Goal: Information Seeking & Learning: Learn about a topic

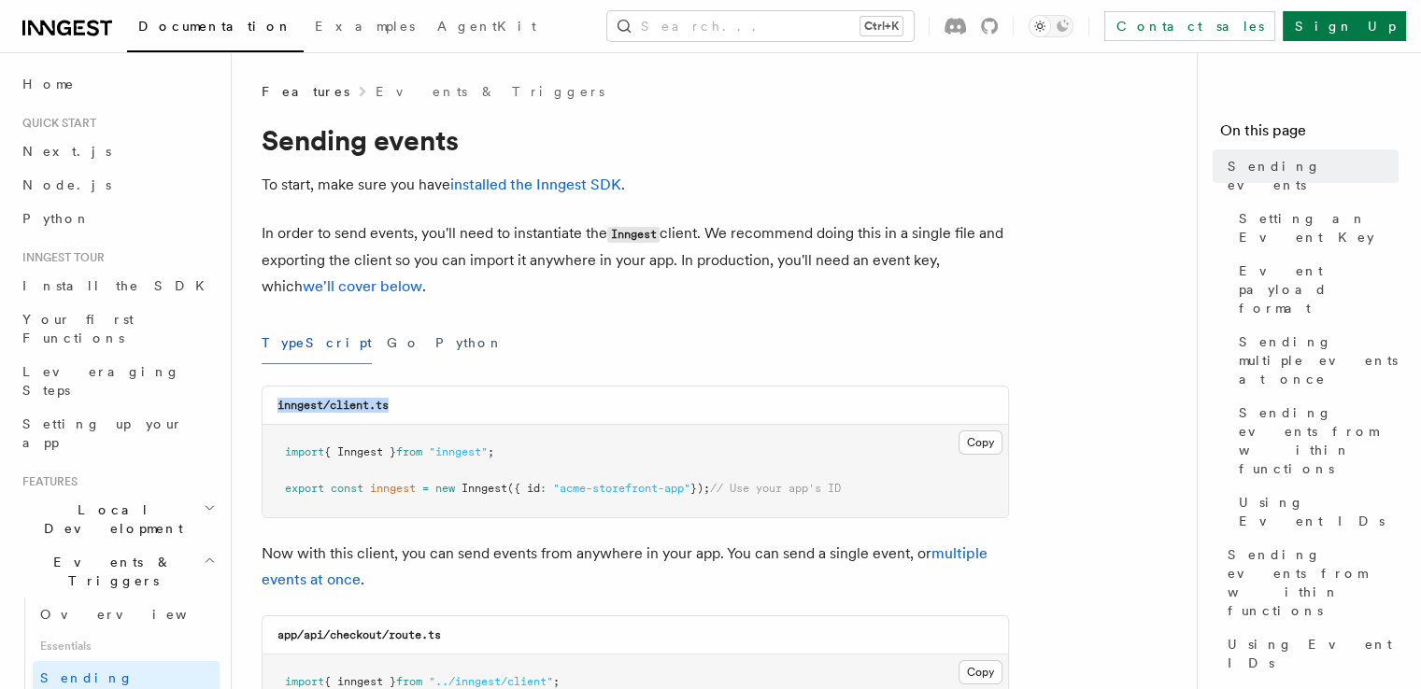
drag, startPoint x: 274, startPoint y: 401, endPoint x: 422, endPoint y: 416, distance: 149.3
click at [422, 416] on div "inngest/client.ts" at bounding box center [634, 406] width 745 height 38
copy code "inngest/client.ts"
drag, startPoint x: 524, startPoint y: 460, endPoint x: 398, endPoint y: 458, distance: 126.1
click at [398, 458] on pre "import { Inngest } from "inngest" ; export const inngest = new Inngest ({ id : …" at bounding box center [634, 471] width 745 height 92
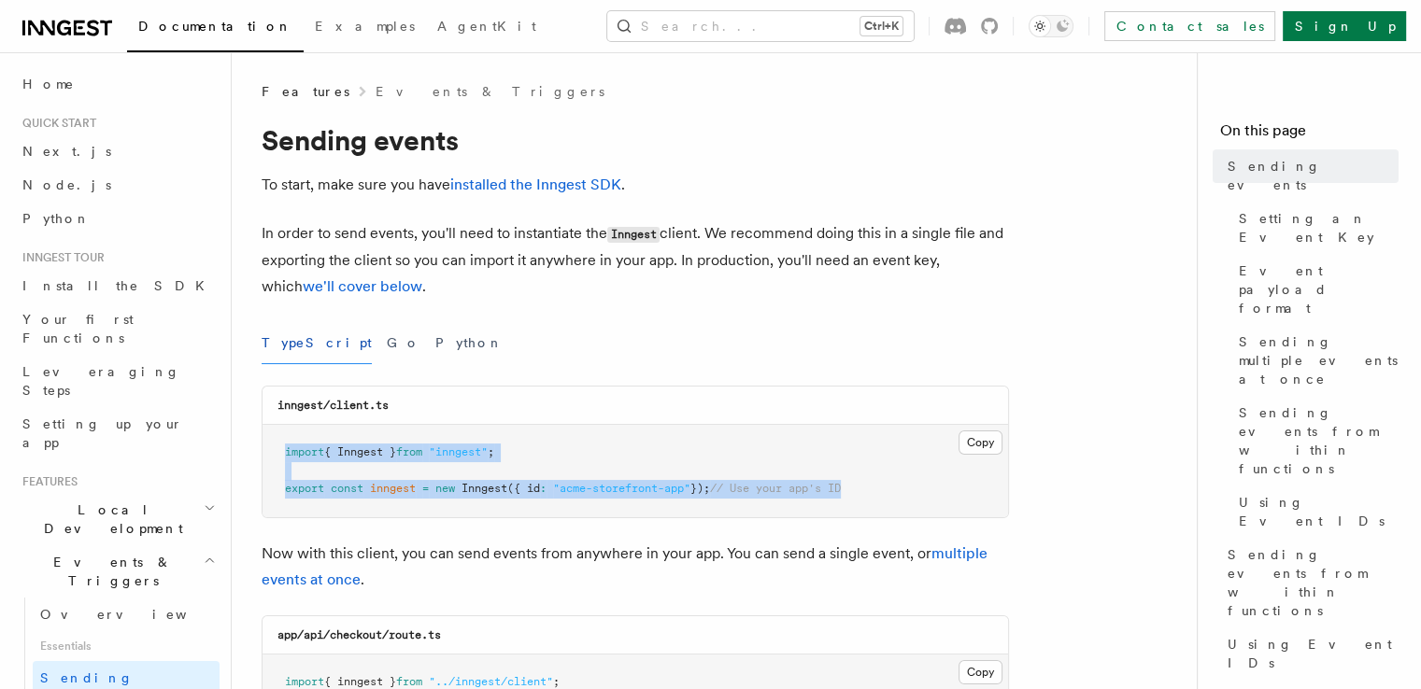
drag, startPoint x: 881, startPoint y: 490, endPoint x: 276, endPoint y: 435, distance: 607.8
click at [276, 435] on pre "import { Inngest } from "inngest" ; export const inngest = new Inngest ({ id : …" at bounding box center [634, 471] width 745 height 92
copy code "import { Inngest } from "inngest" ; export const inngest = new Inngest ({ id : …"
click at [69, 285] on span "Install the SDK" at bounding box center [118, 285] width 193 height 15
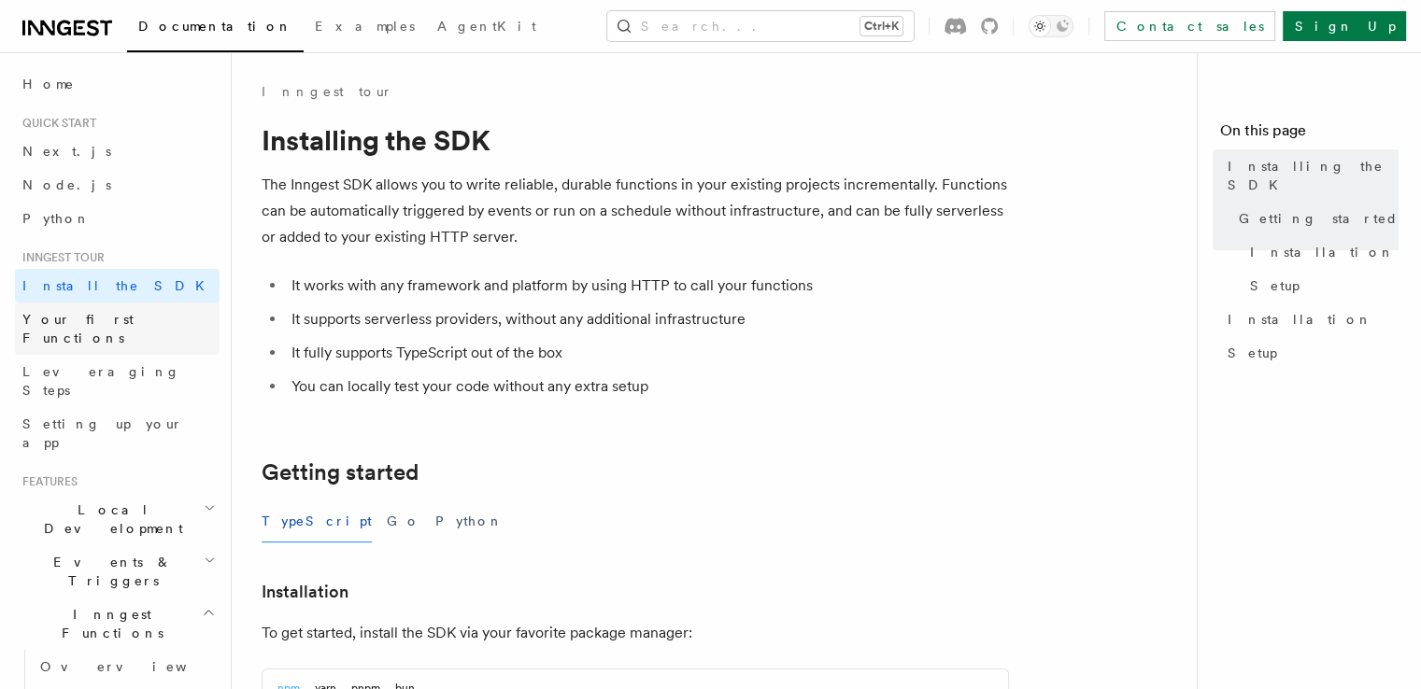
click at [82, 330] on link "Your first Functions" at bounding box center [117, 329] width 205 height 52
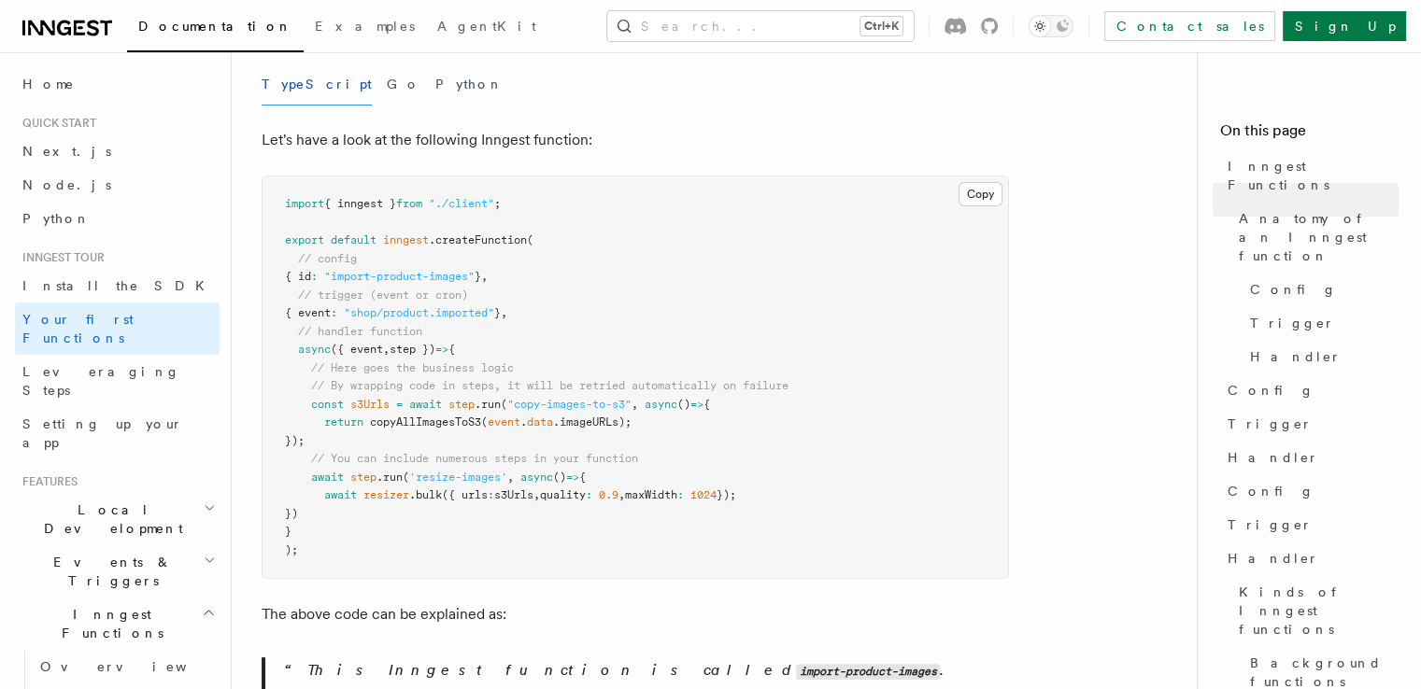
scroll to position [389, 0]
drag, startPoint x: 427, startPoint y: 518, endPoint x: 325, endPoint y: 319, distance: 224.3
click at [325, 343] on span "async" at bounding box center [314, 349] width 33 height 13
click at [75, 364] on span "Leveraging Steps" at bounding box center [101, 381] width 158 height 34
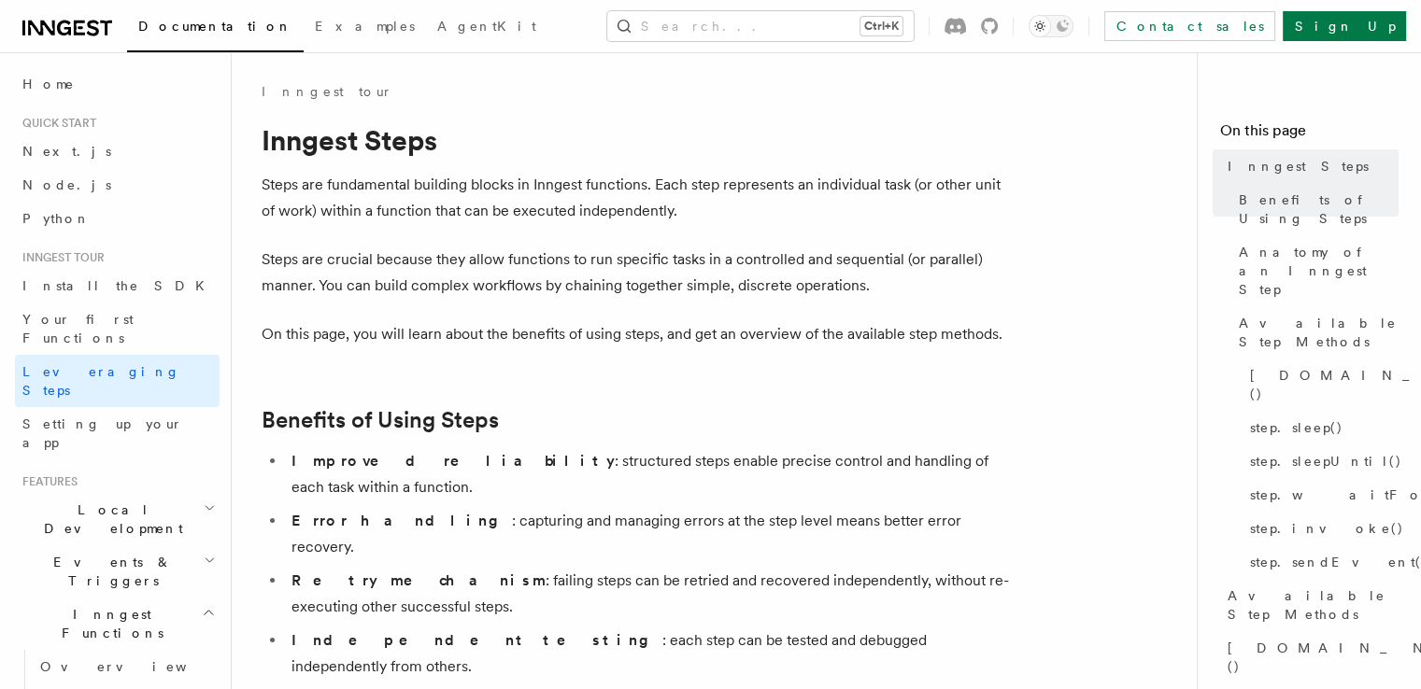
click at [45, 545] on h2 "Events & Triggers" at bounding box center [117, 571] width 205 height 52
click at [86, 501] on span "Local Development" at bounding box center [109, 519] width 189 height 37
click at [50, 618] on span "Inngest Dev Server" at bounding box center [120, 635] width 160 height 34
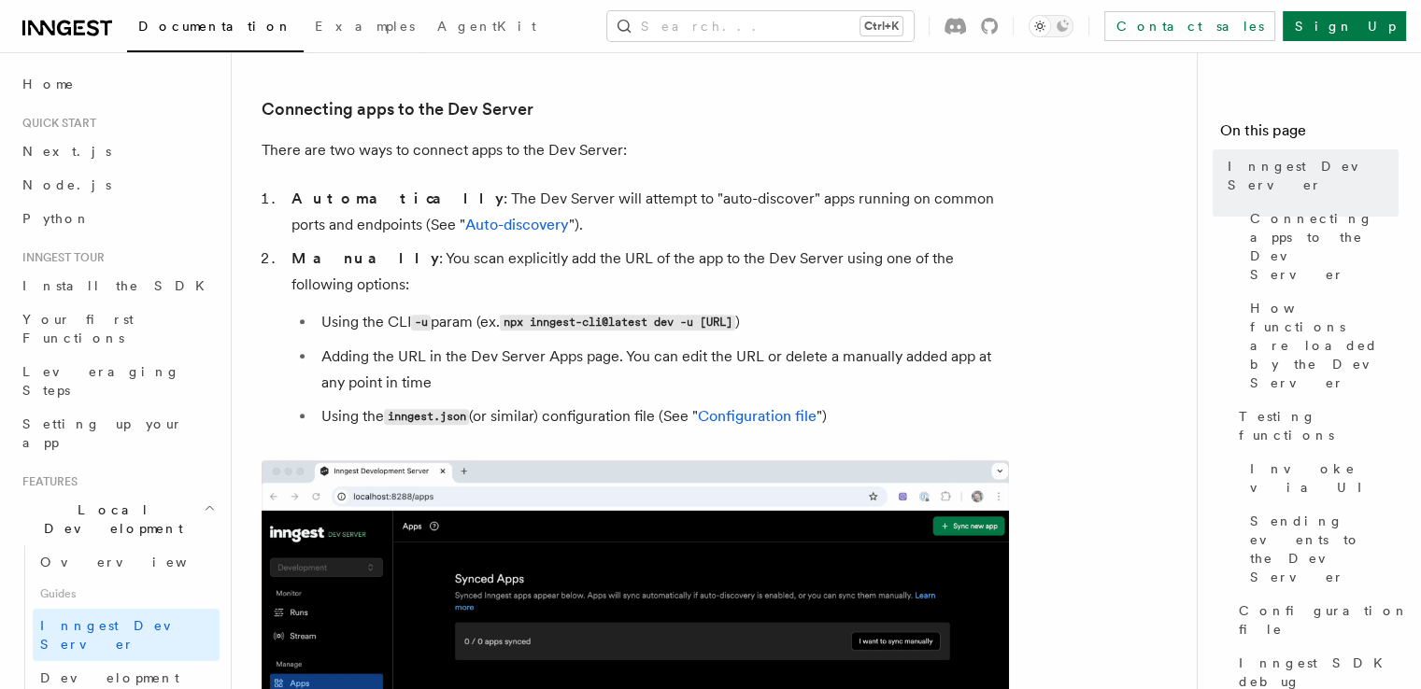
scroll to position [593, 0]
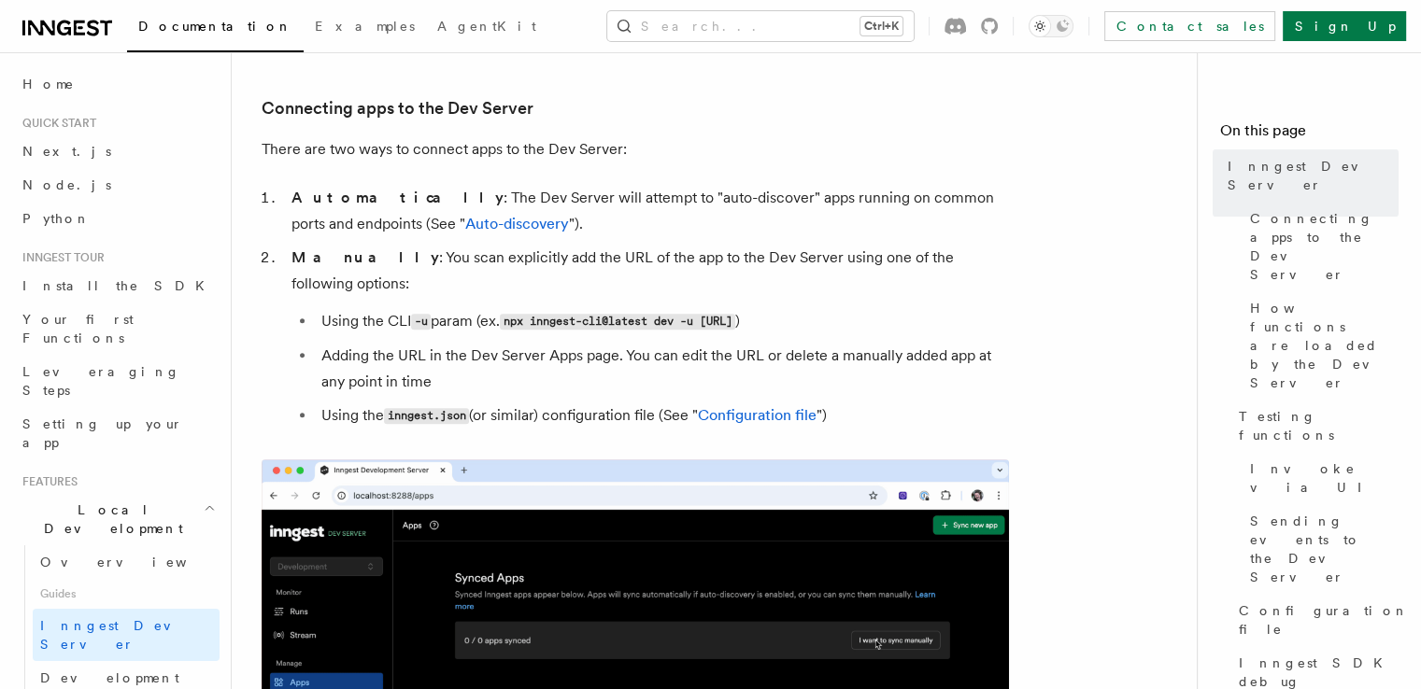
drag, startPoint x: 758, startPoint y: 471, endPoint x: 272, endPoint y: 426, distance: 488.7
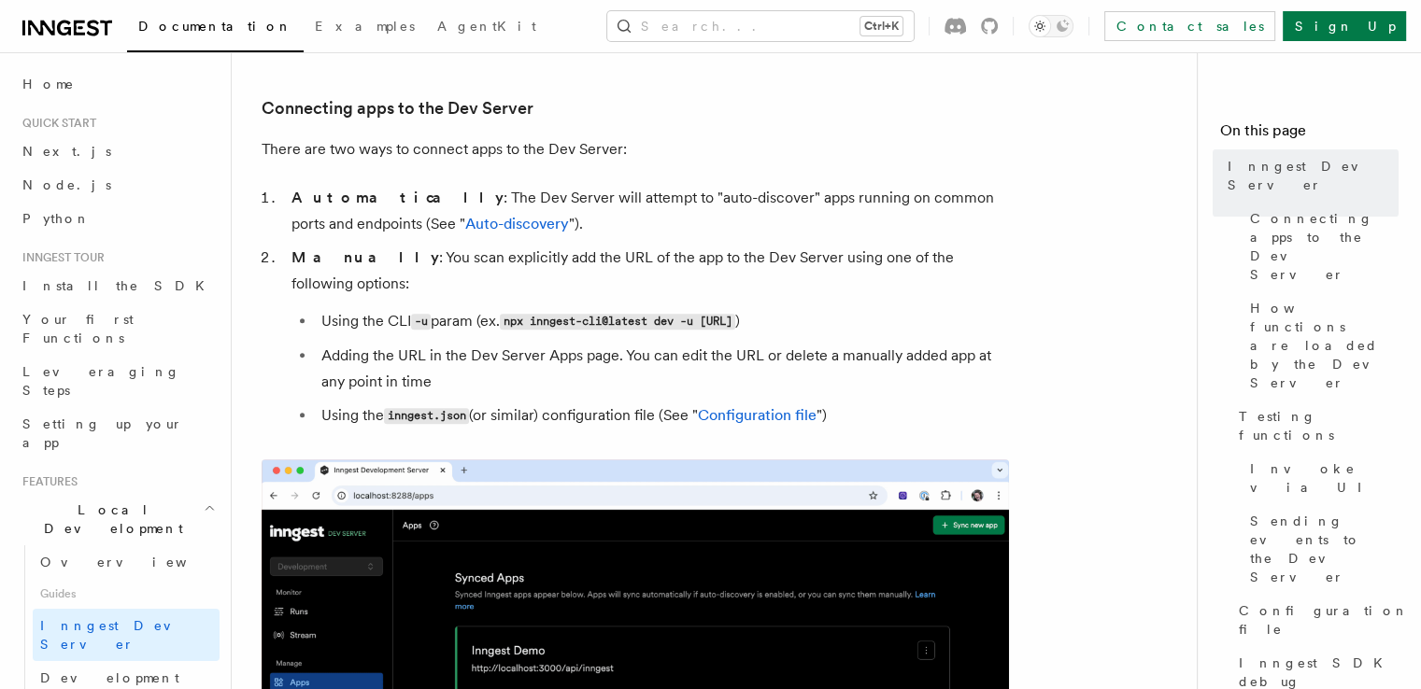
drag, startPoint x: 761, startPoint y: 464, endPoint x: 661, endPoint y: 475, distance: 100.6
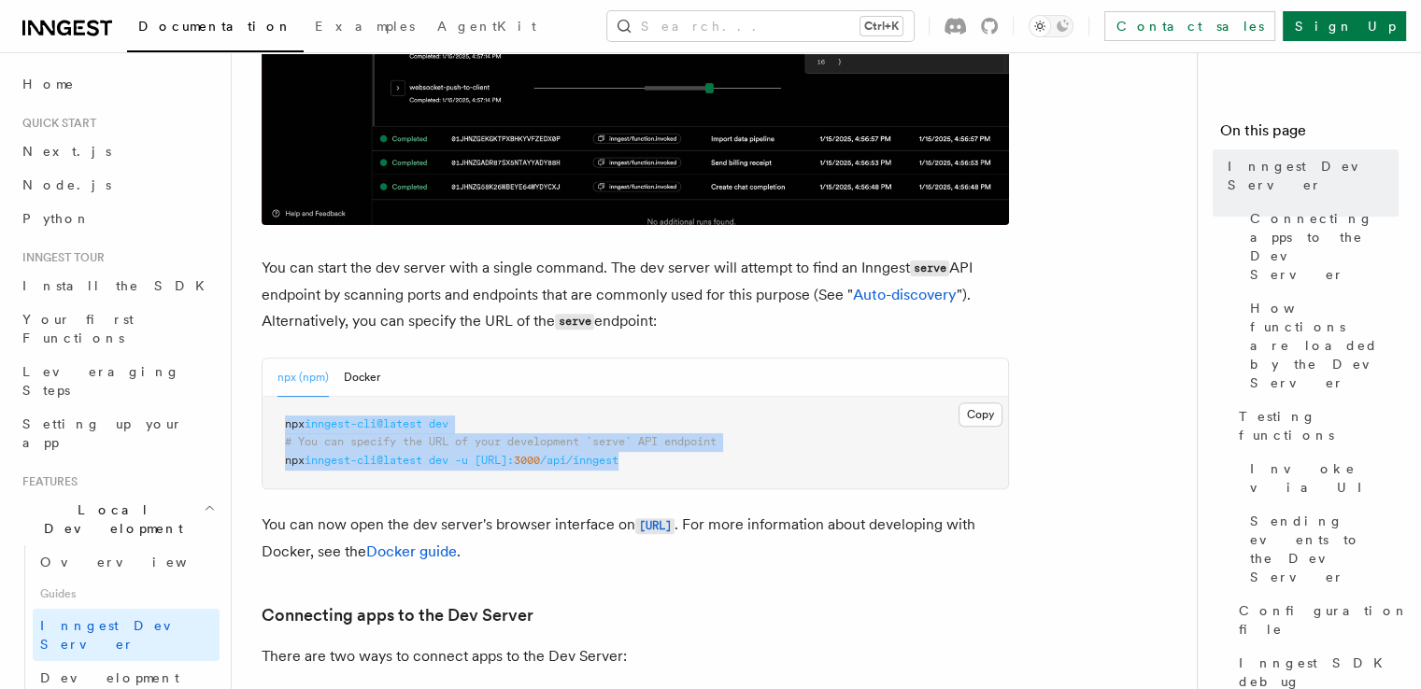
click at [789, 478] on pre "npx inngest-cli@latest dev # You can specify the URL of your development `serve…" at bounding box center [634, 443] width 745 height 92
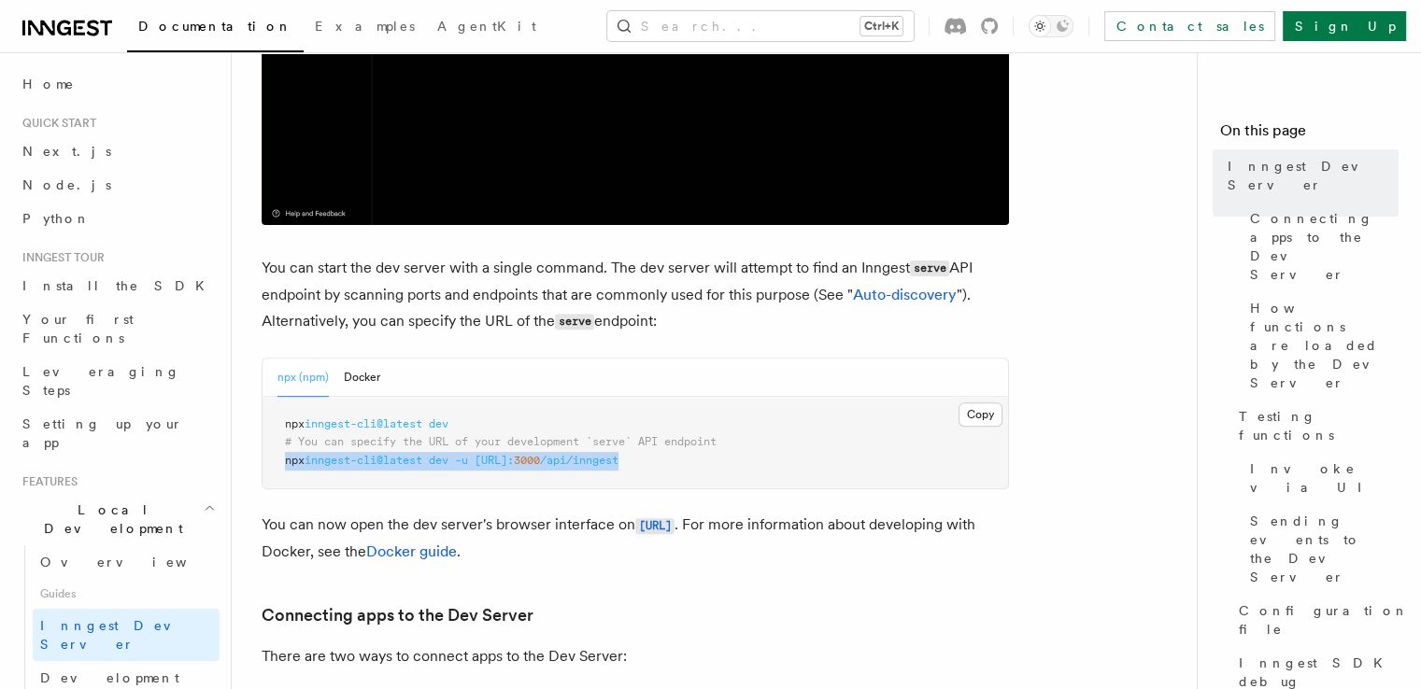
drag, startPoint x: 719, startPoint y: 465, endPoint x: 281, endPoint y: 471, distance: 438.1
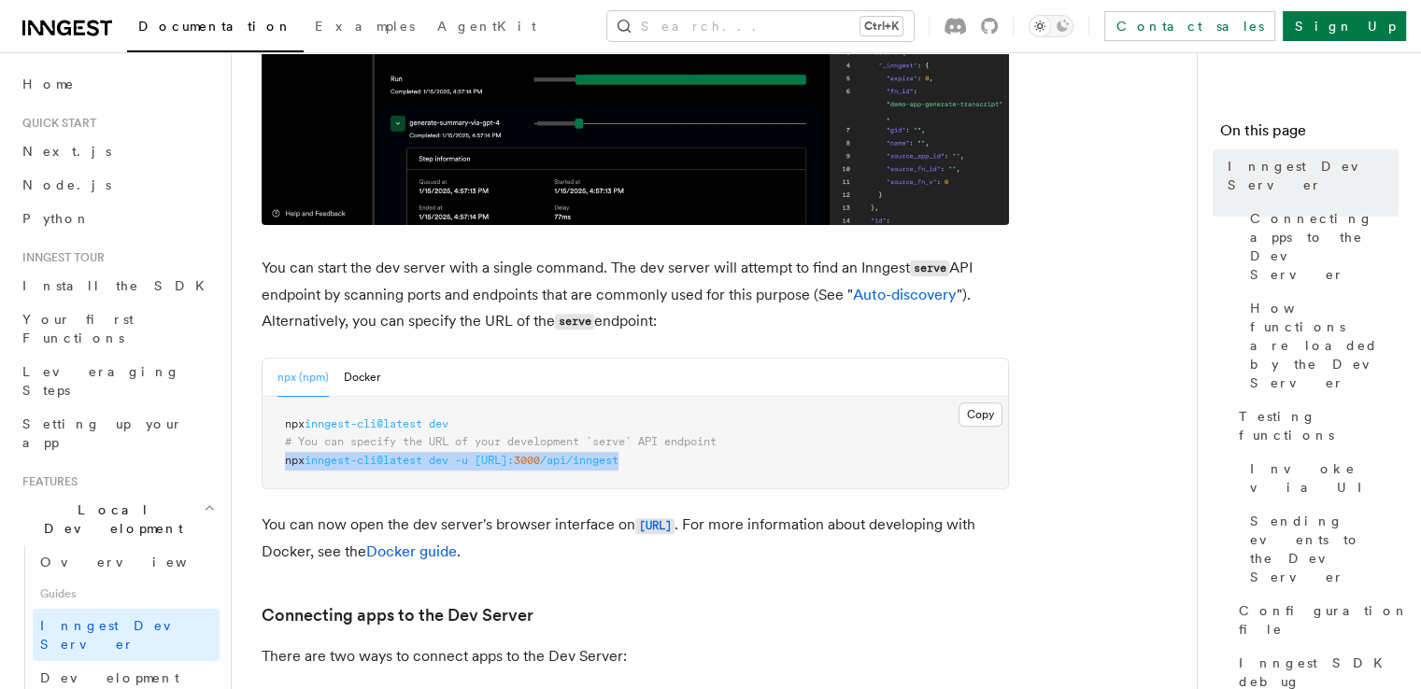
click at [282, 471] on pre "npx inngest-cli@latest dev # You can specify the URL of your development `serve…" at bounding box center [634, 443] width 745 height 92
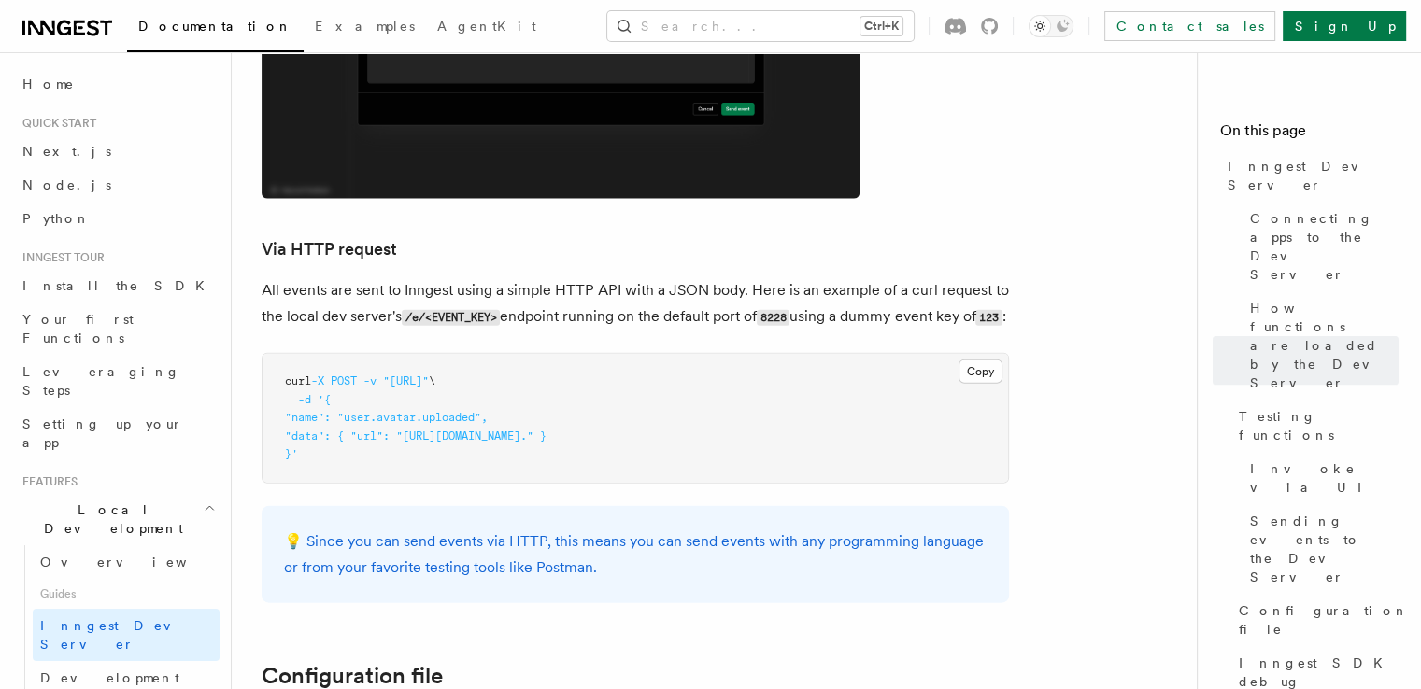
scroll to position [4334, 0]
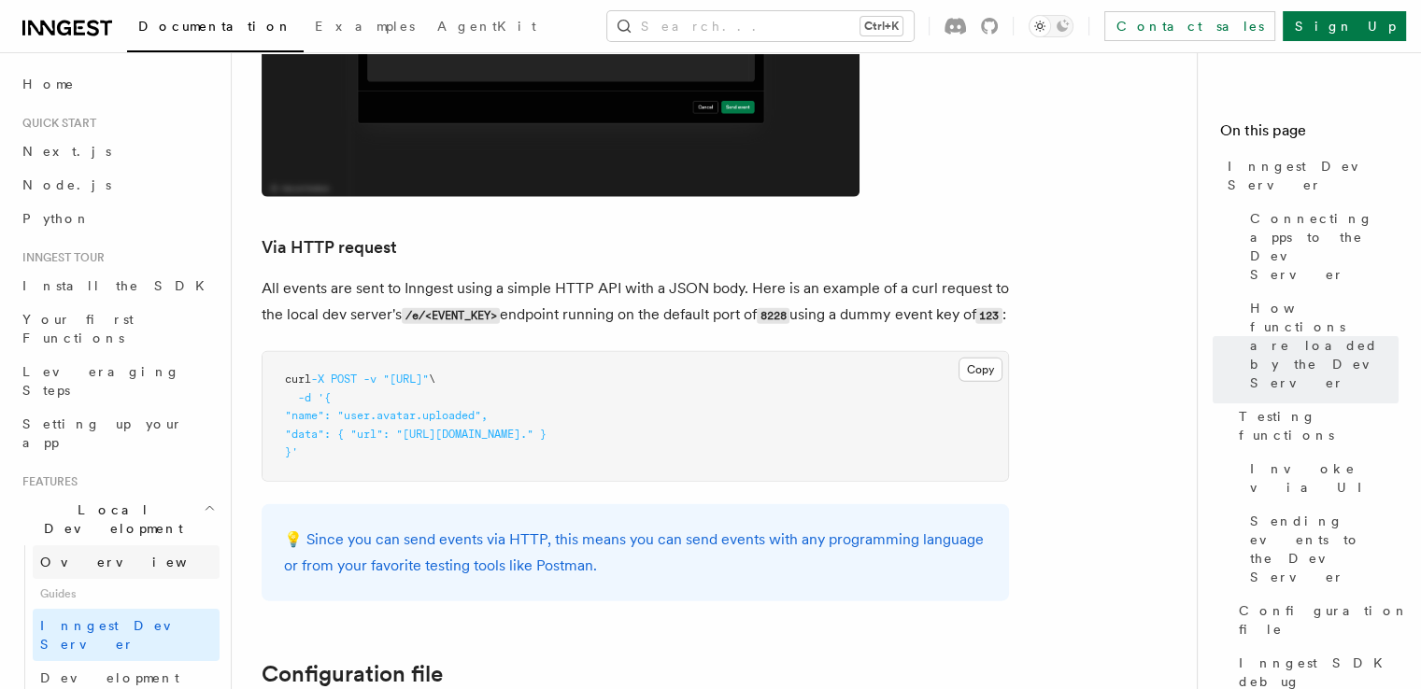
click at [56, 555] on span "Overview" at bounding box center [136, 562] width 192 height 15
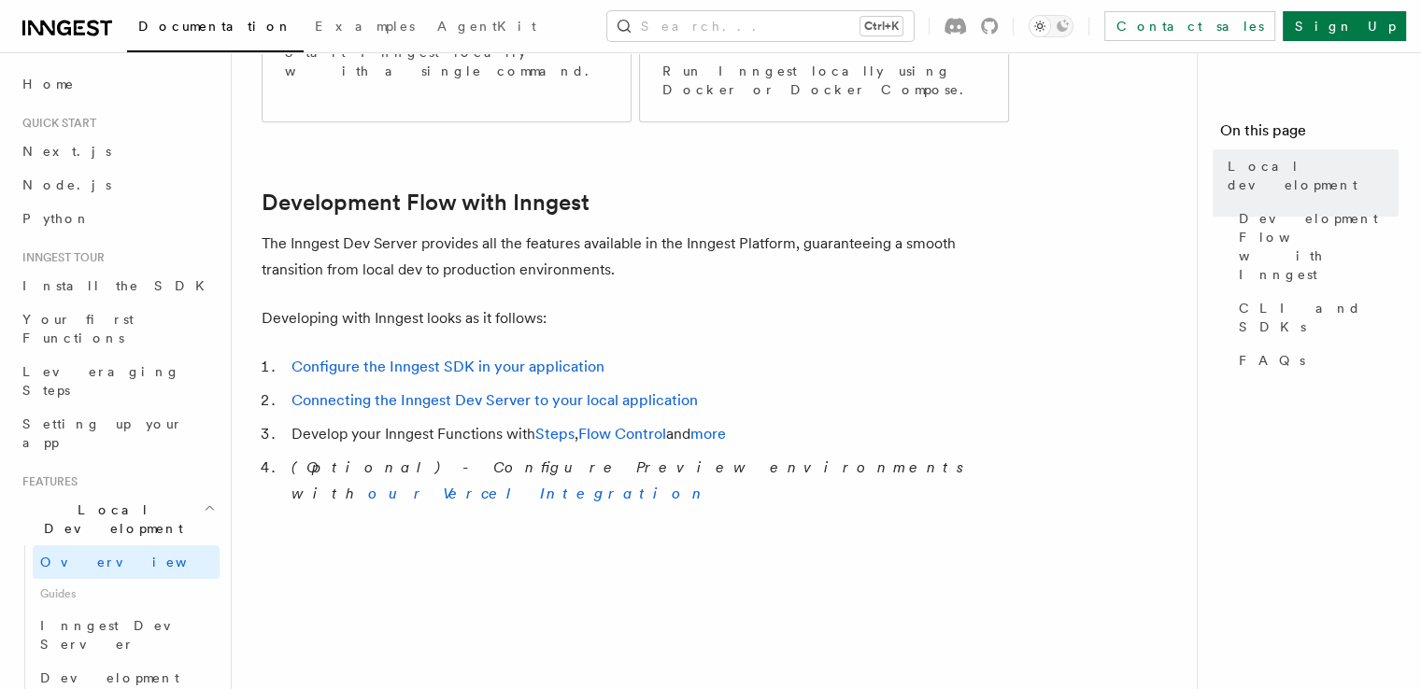
scroll to position [661, 0]
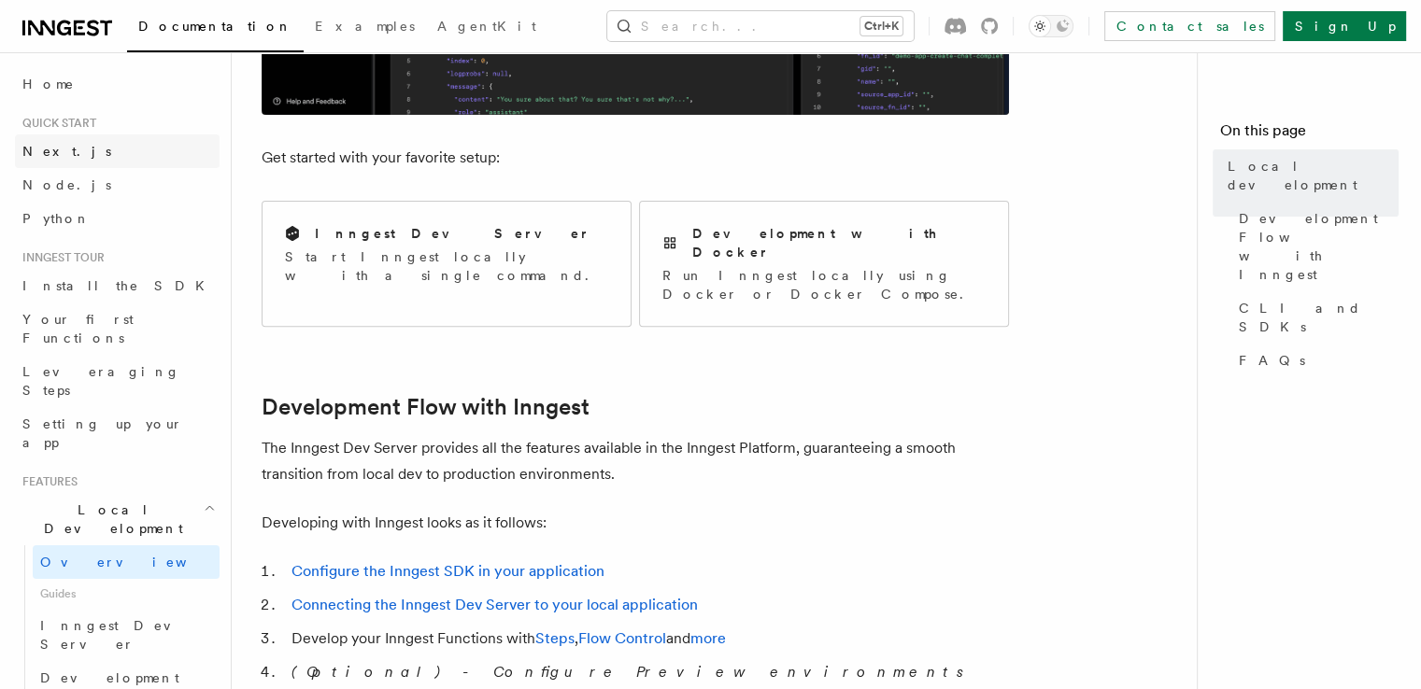
click at [30, 158] on span "Next.js" at bounding box center [66, 151] width 89 height 15
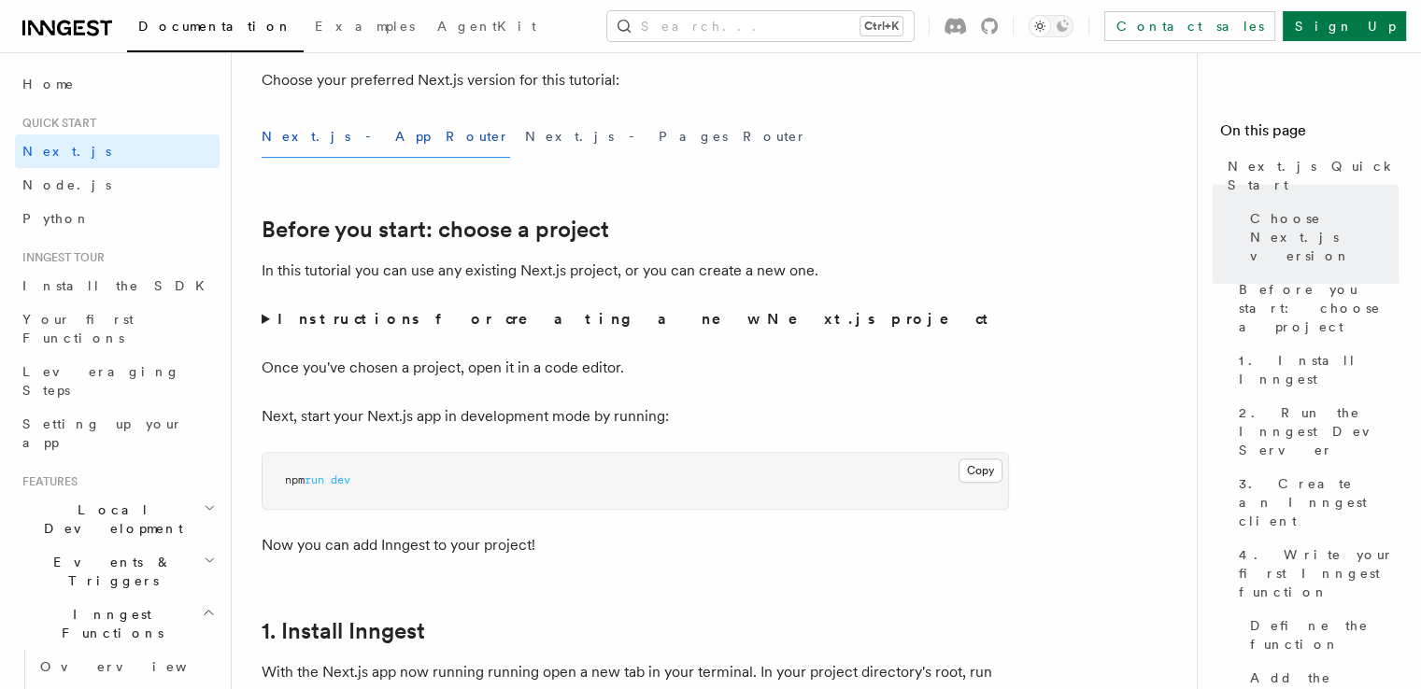
scroll to position [496, 0]
click at [525, 126] on button "Next.js - Pages Router" at bounding box center [666, 138] width 282 height 42
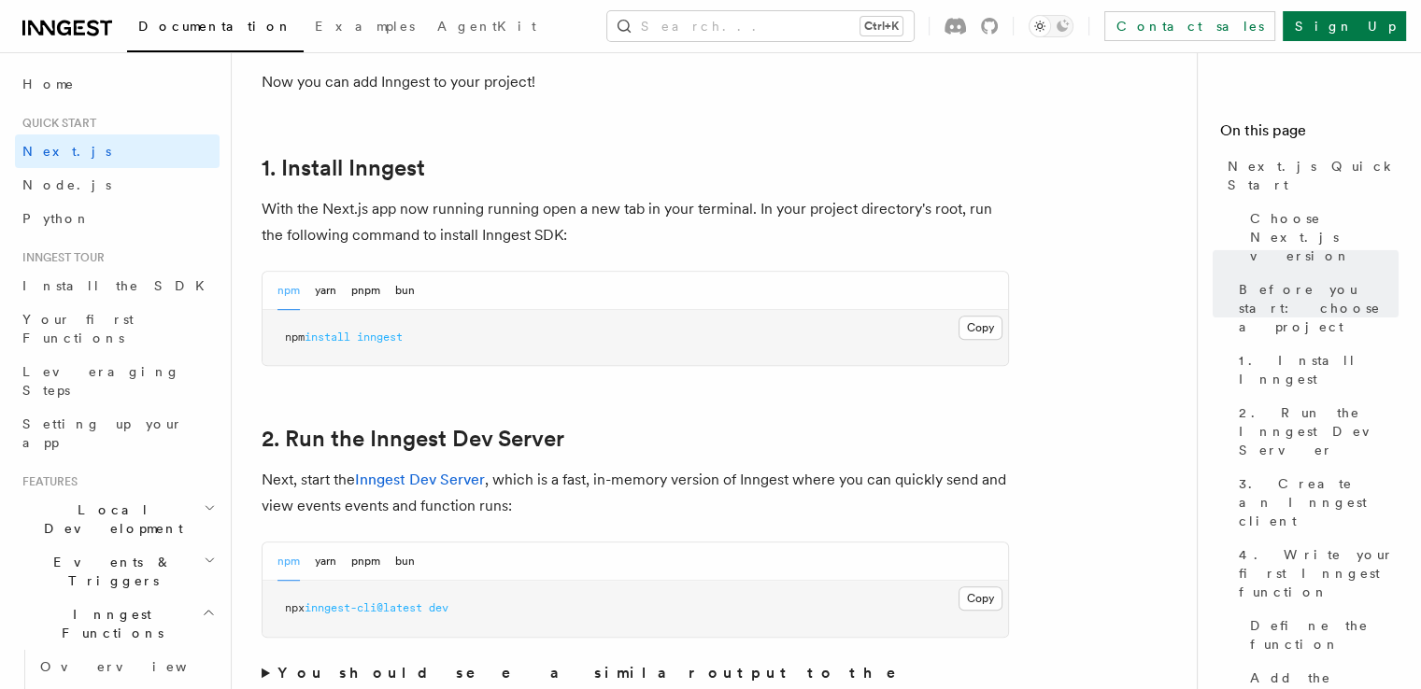
scroll to position [953, 0]
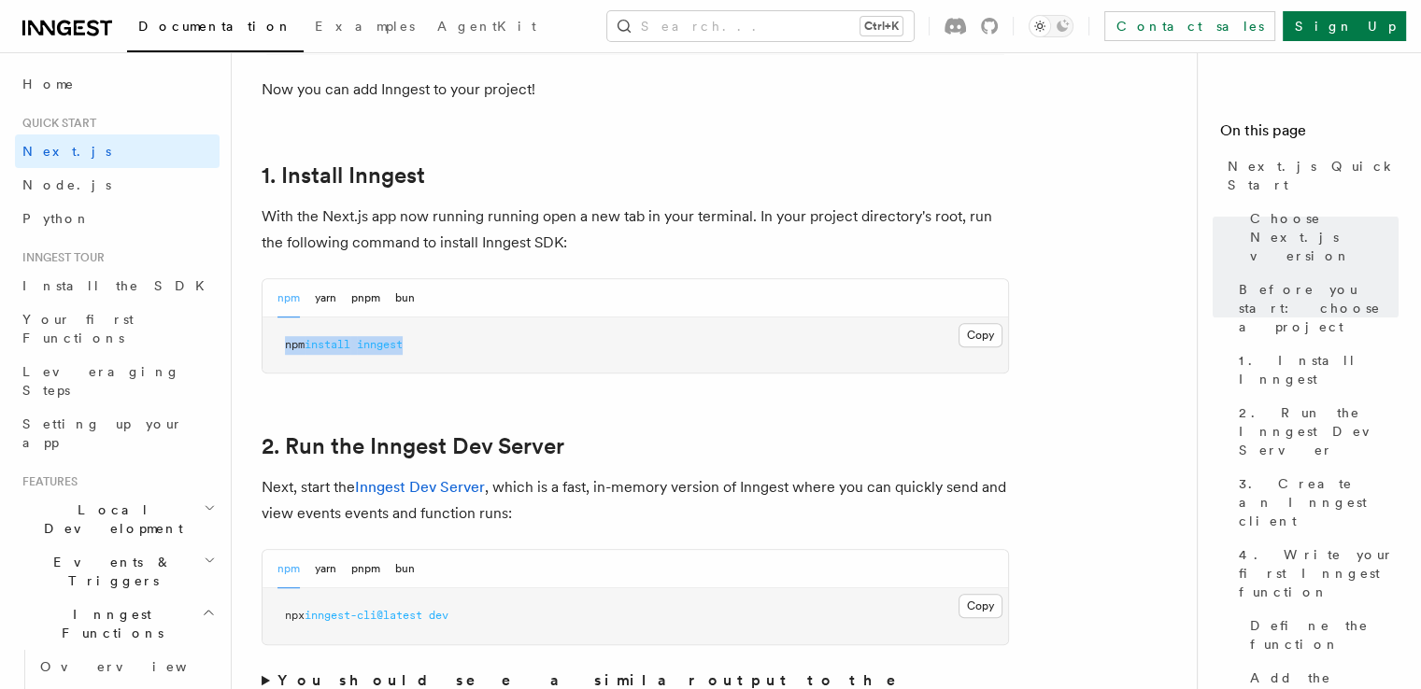
drag, startPoint x: 410, startPoint y: 343, endPoint x: 270, endPoint y: 345, distance: 140.1
click at [270, 345] on pre "npm install inngest" at bounding box center [634, 346] width 745 height 56
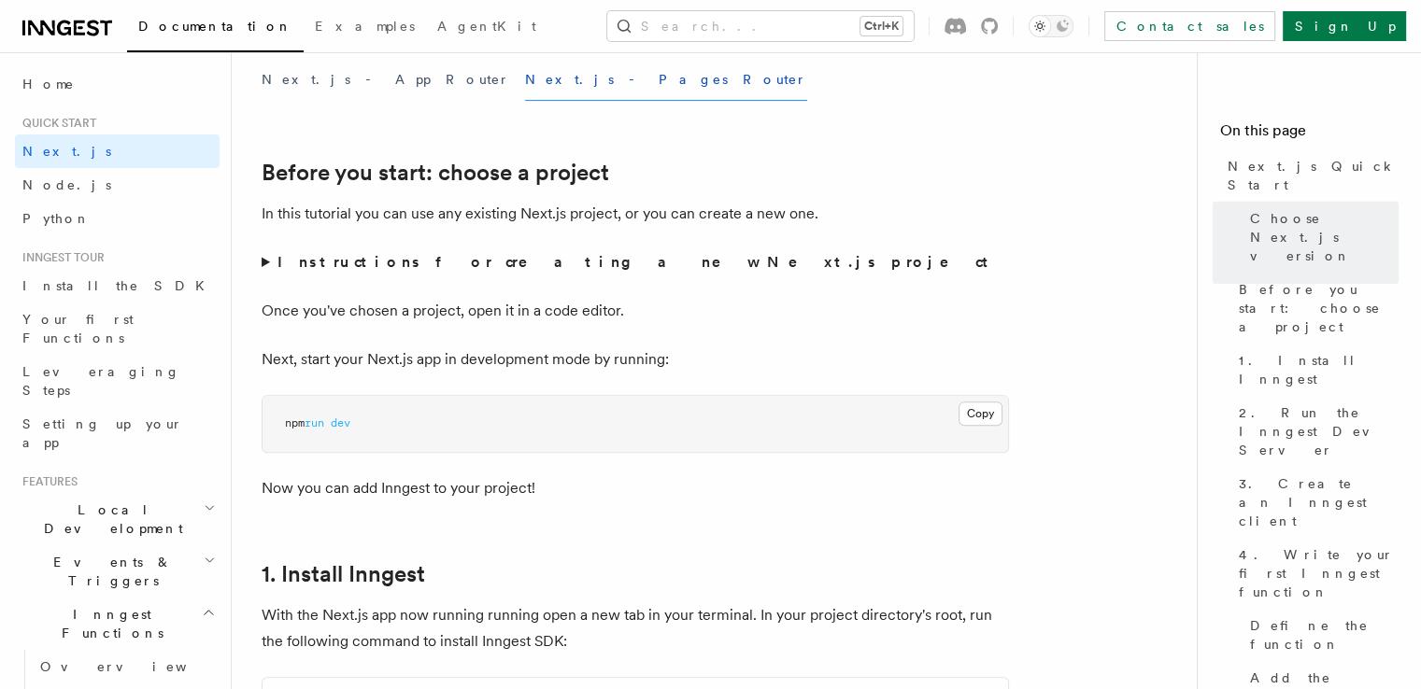
scroll to position [552, 0]
click at [266, 270] on summary "Instructions for creating a new Next.js project" at bounding box center [635, 264] width 747 height 26
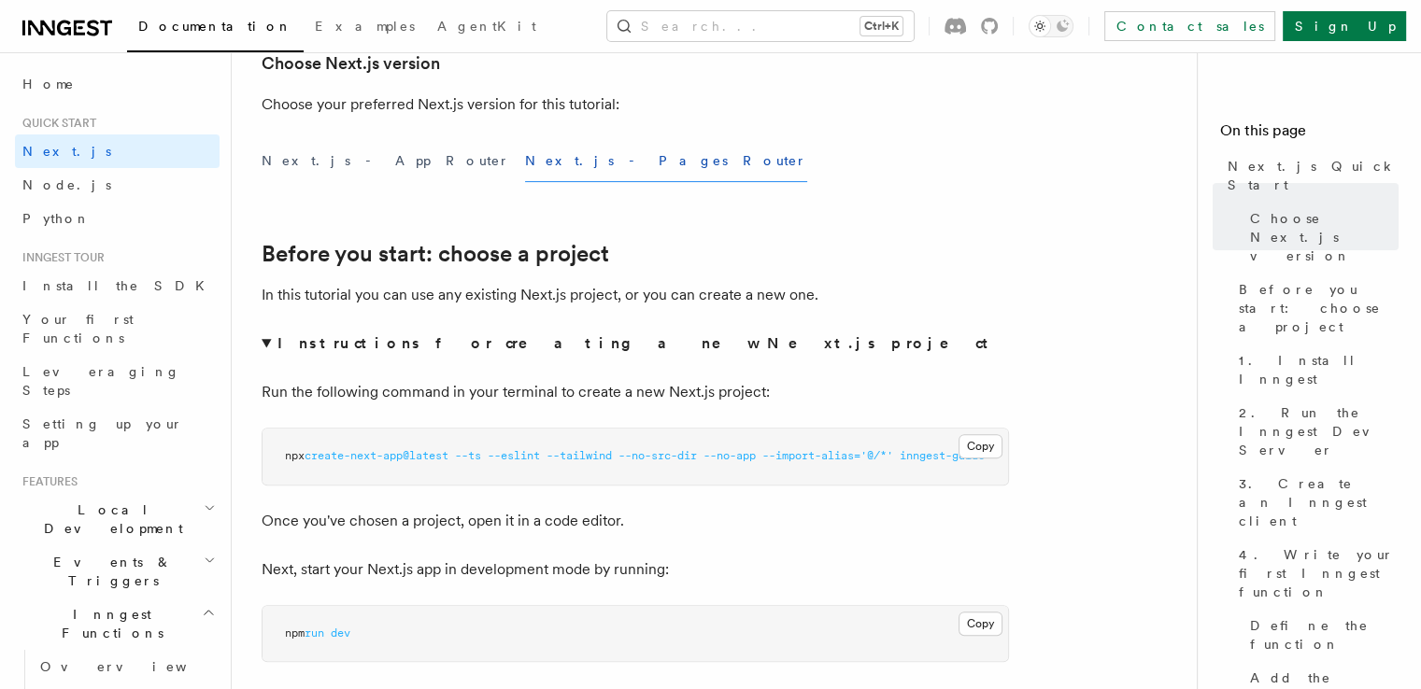
scroll to position [471, 0]
click at [325, 172] on button "Next.js - App Router" at bounding box center [386, 163] width 248 height 42
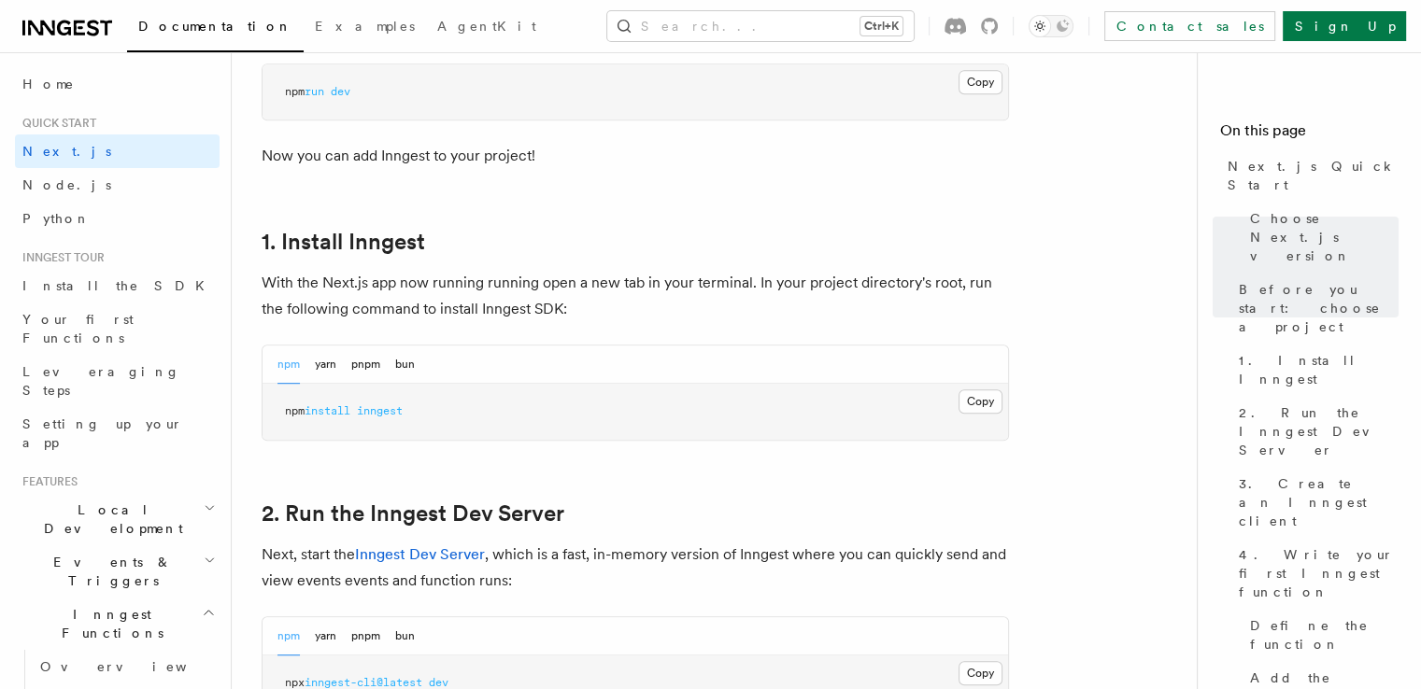
scroll to position [1019, 0]
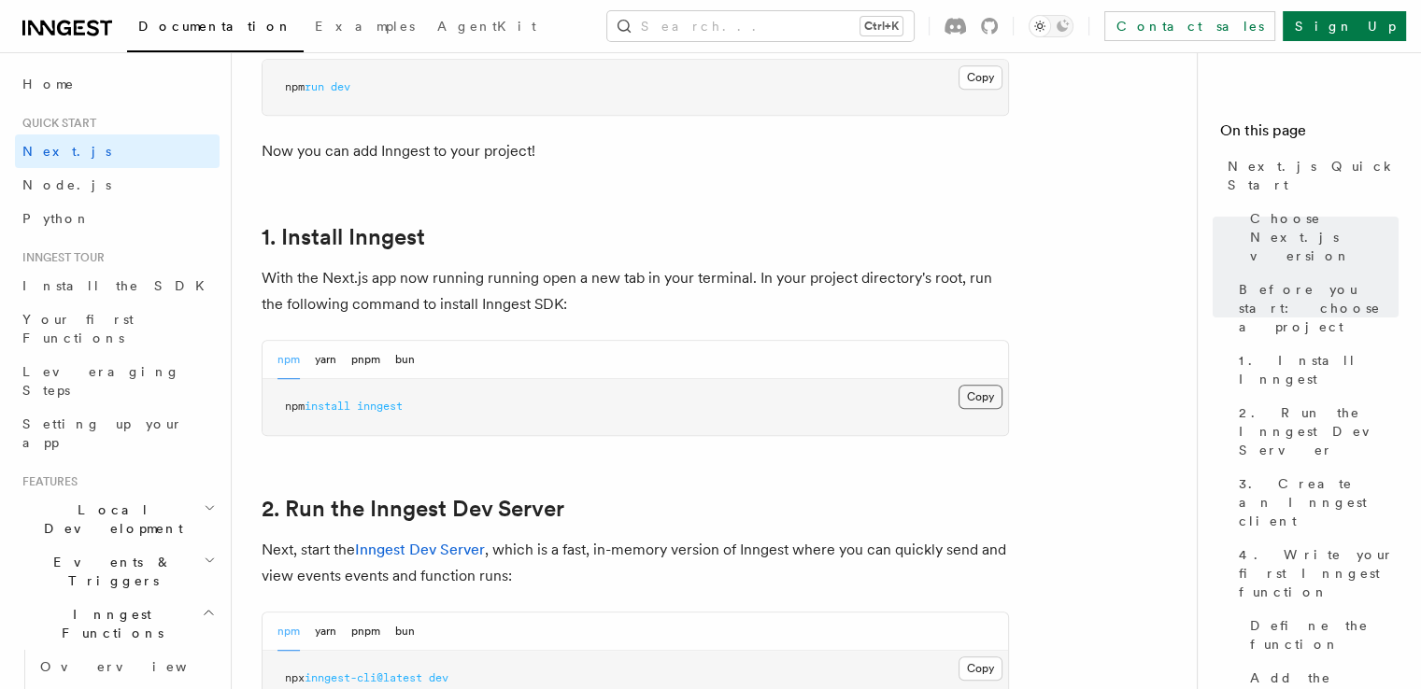
click at [978, 397] on button "Copy Copied" at bounding box center [980, 397] width 44 height 24
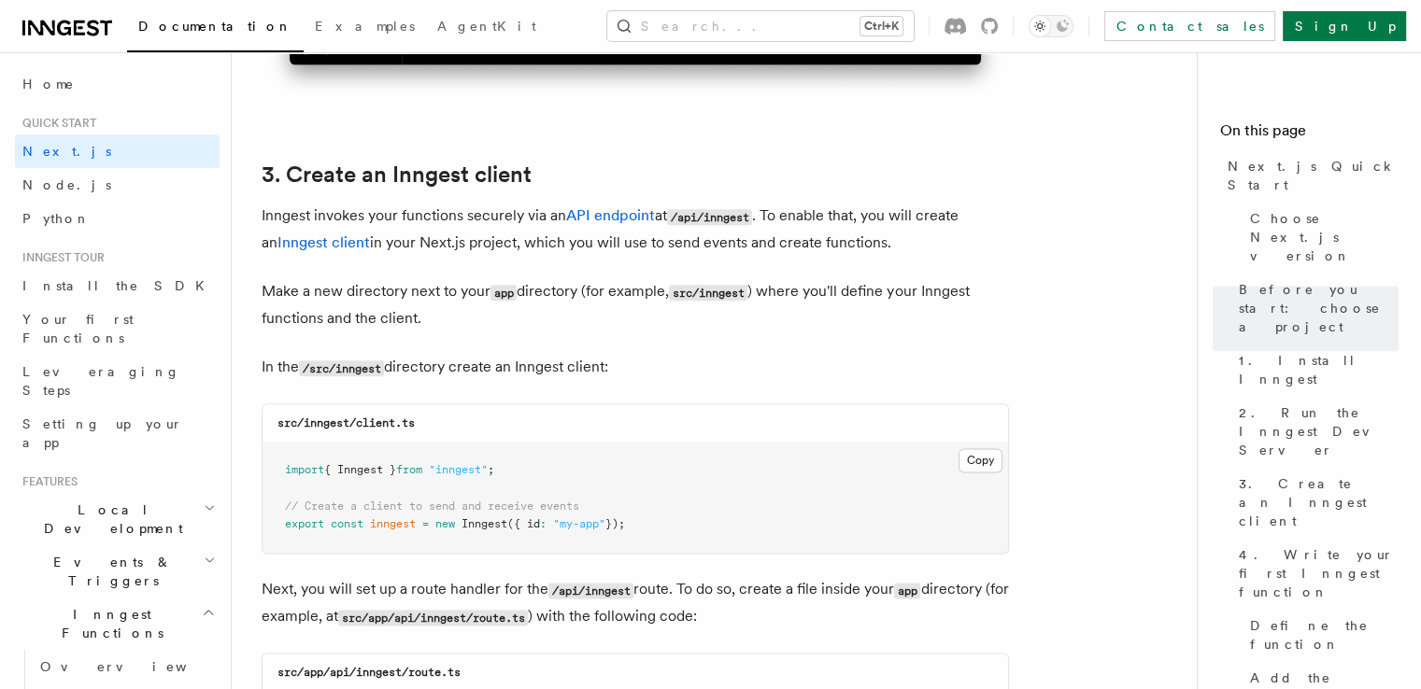
scroll to position [2428, 0]
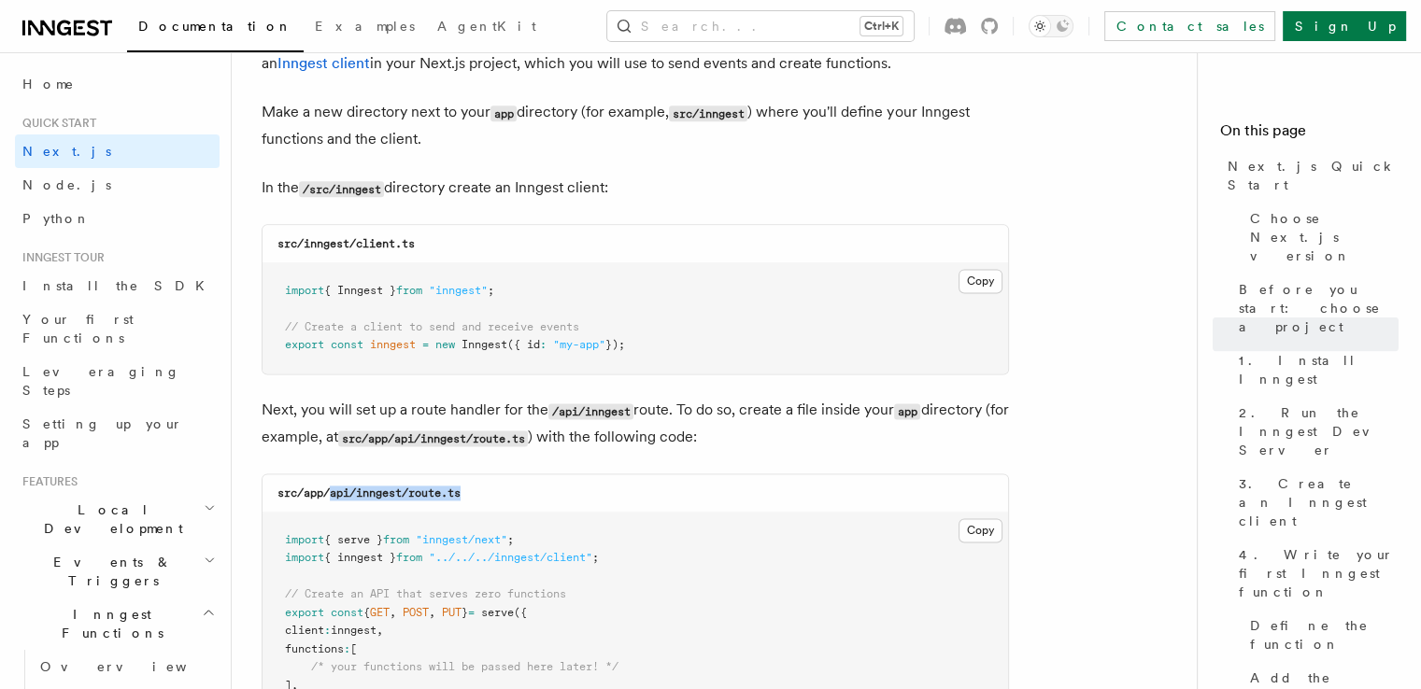
drag, startPoint x: 332, startPoint y: 494, endPoint x: 494, endPoint y: 497, distance: 162.5
click at [494, 497] on div "src/app/api/inngest/route.ts" at bounding box center [634, 493] width 745 height 38
copy code "api/inngest/route.ts"
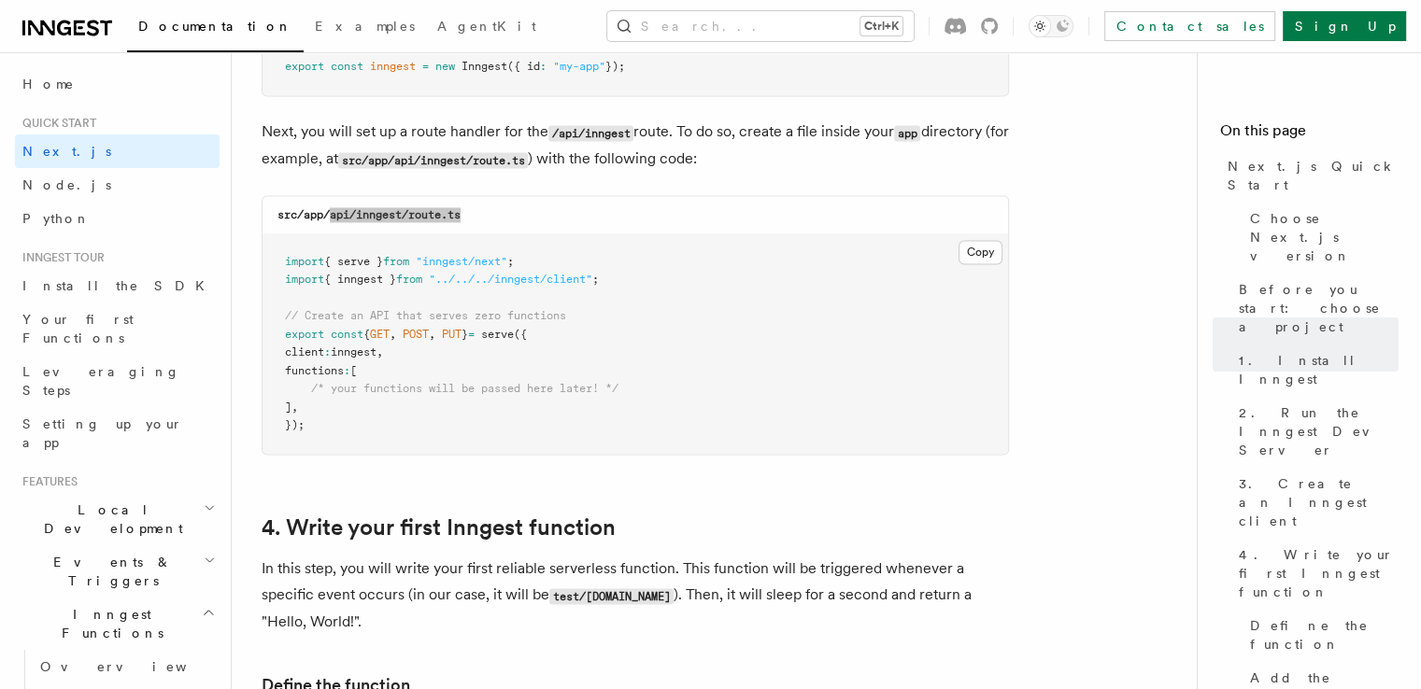
scroll to position [2707, 0]
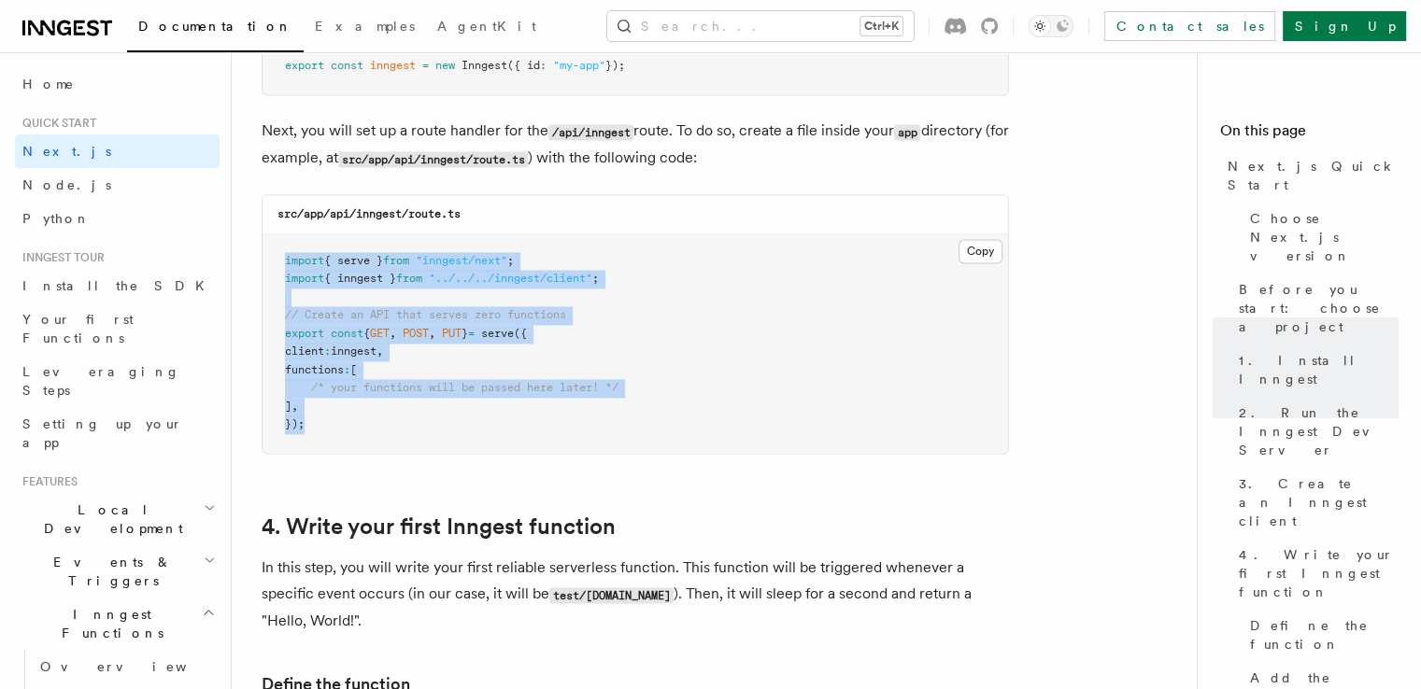
drag, startPoint x: 326, startPoint y: 432, endPoint x: 270, endPoint y: 252, distance: 187.9
click at [270, 252] on pre "import { serve } from "inngest/next" ; import { inngest } from "../../../innges…" at bounding box center [634, 343] width 745 height 219
copy code "import { serve } from "inngest/next" ; import { inngest } from "../../../innges…"
click at [412, 421] on pre "import { serve } from "inngest/next" ; import { inngest } from "../../../innges…" at bounding box center [634, 343] width 745 height 219
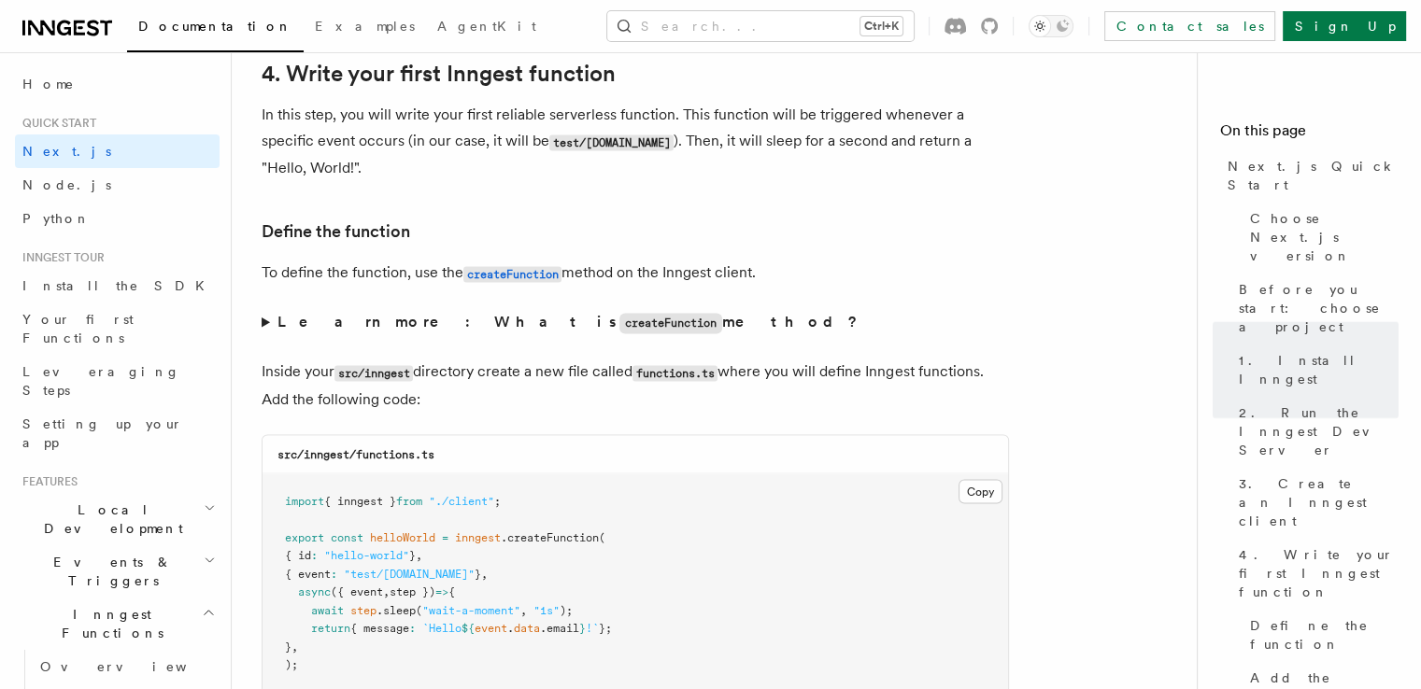
scroll to position [3161, 0]
click at [262, 325] on summary "Learn more: What is createFunction method?" at bounding box center [635, 321] width 747 height 27
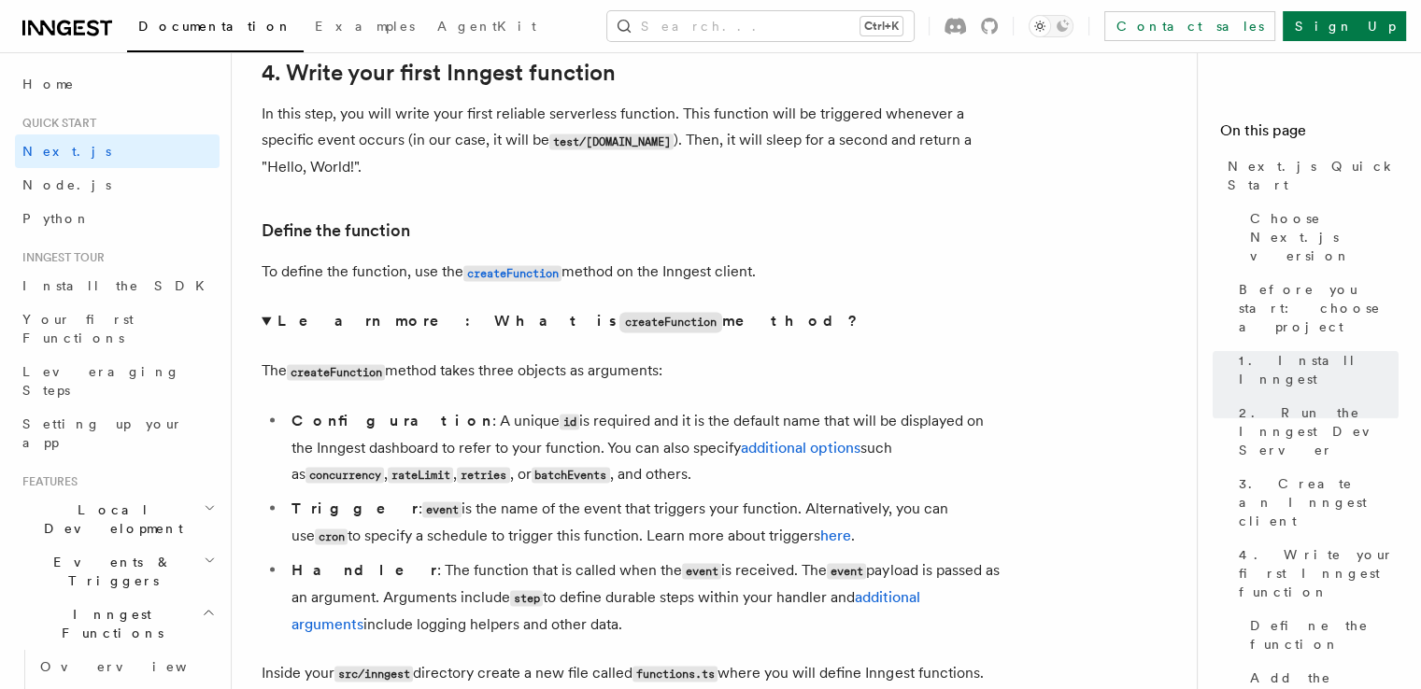
click at [265, 319] on summary "Learn more: What is createFunction method?" at bounding box center [635, 321] width 747 height 27
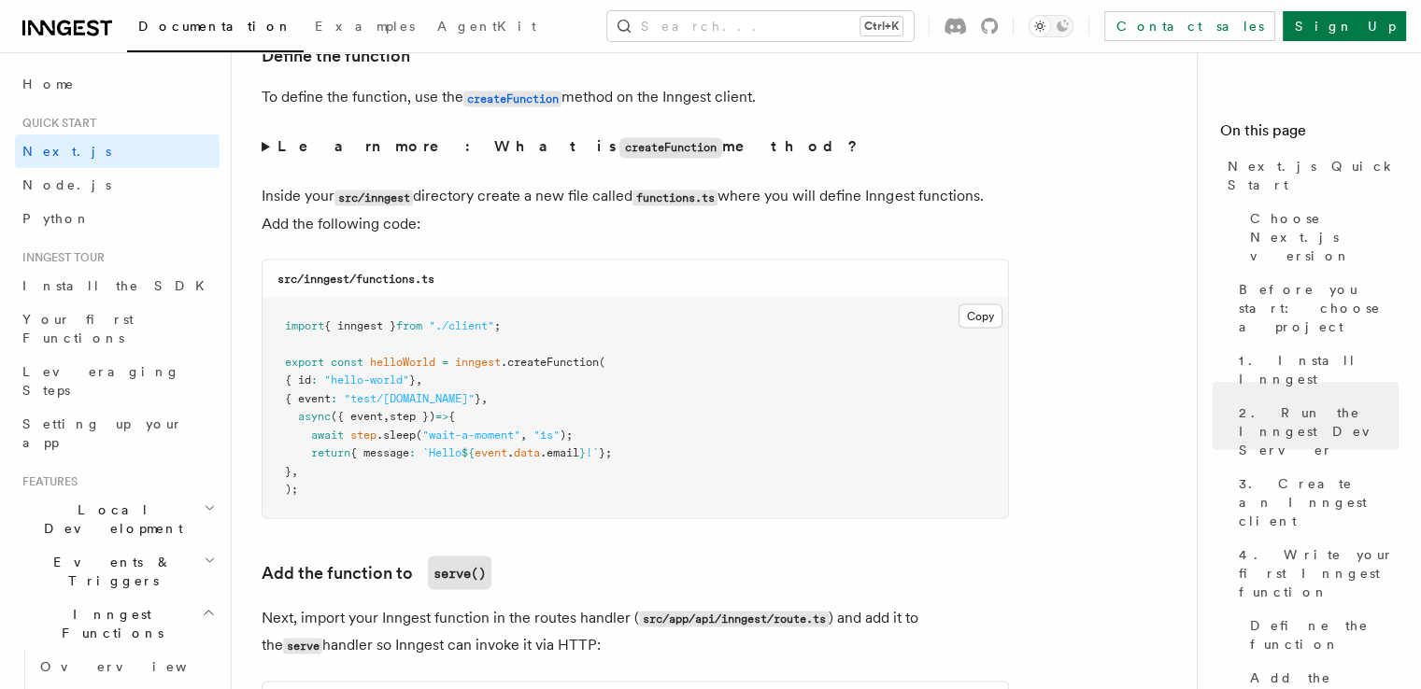
scroll to position [3339, 0]
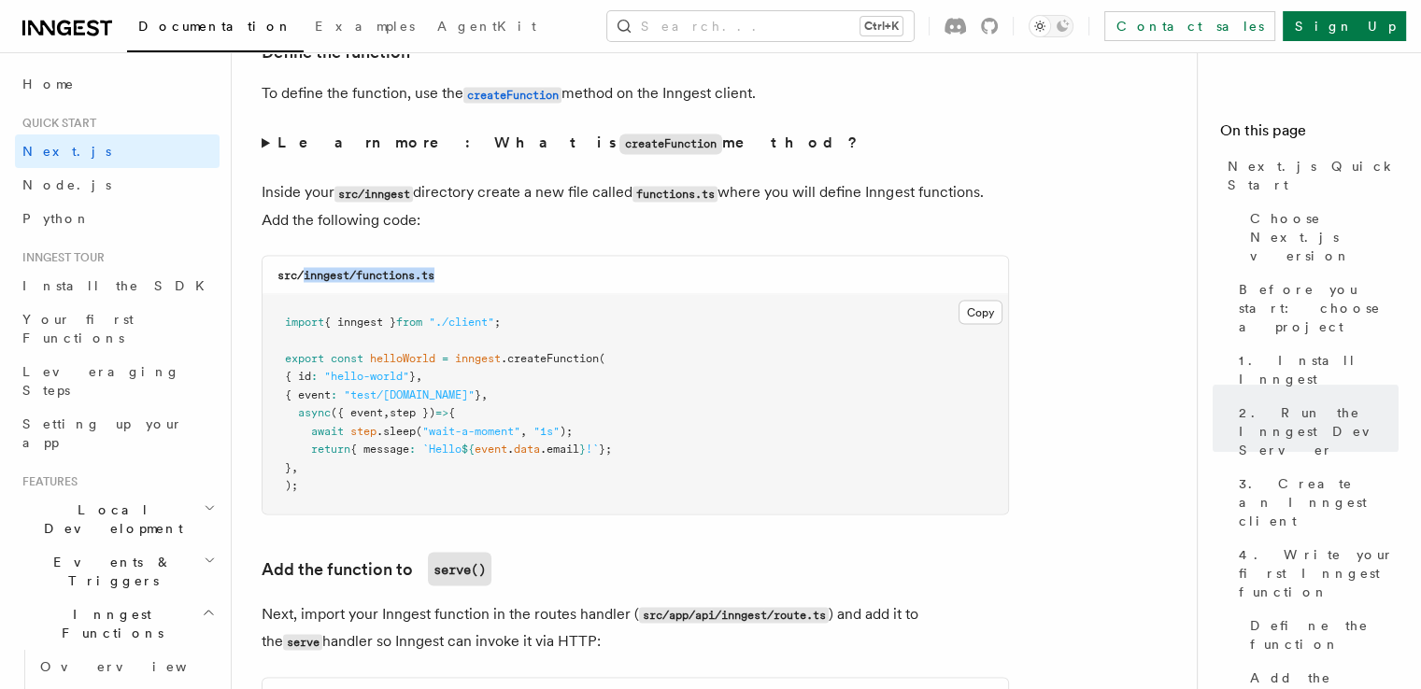
drag, startPoint x: 303, startPoint y: 276, endPoint x: 488, endPoint y: 280, distance: 185.9
click at [488, 280] on div "src/inngest/functions.ts" at bounding box center [634, 275] width 745 height 38
copy code "inngest/functions.ts"
drag, startPoint x: 308, startPoint y: 432, endPoint x: 645, endPoint y: 447, distance: 337.5
click at [645, 447] on pre "import { inngest } from "./client" ; export const helloWorld = inngest .createF…" at bounding box center [634, 403] width 745 height 219
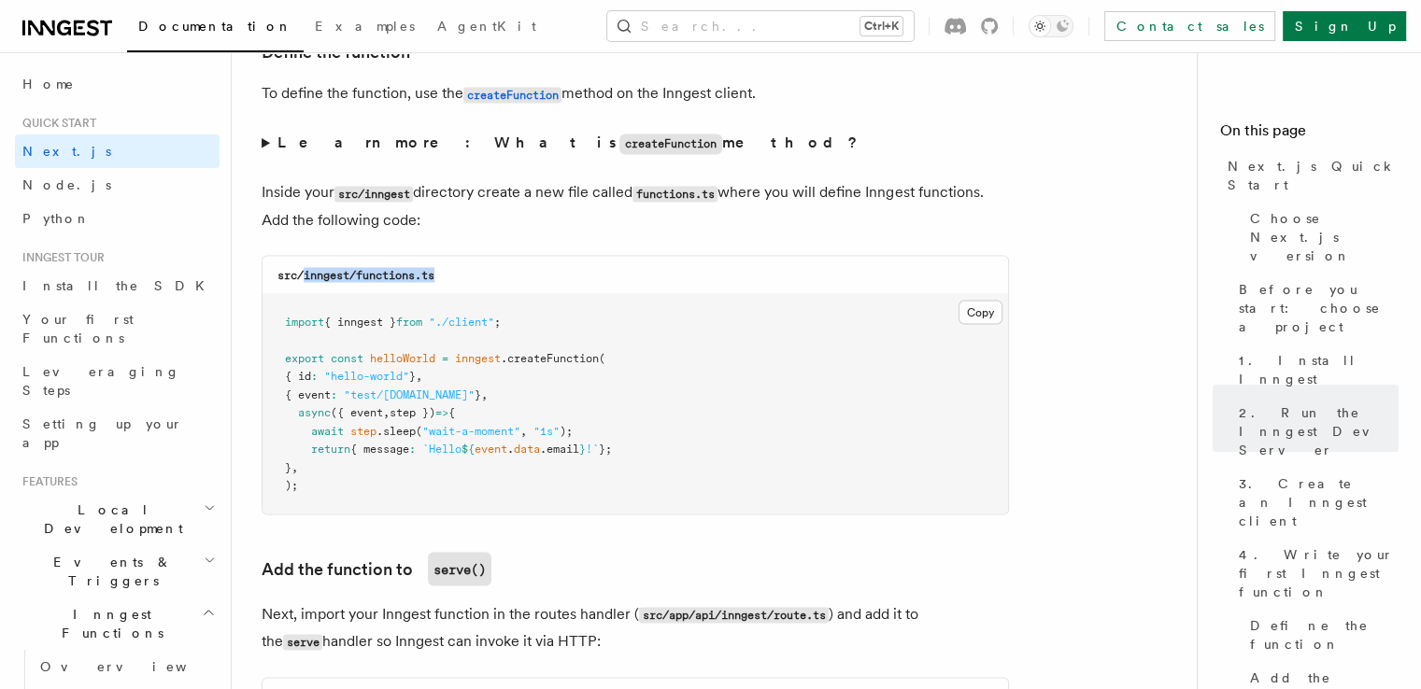
copy code "await step .sleep ( "wait-a-moment" , "1s" ); return { message : `Hello ${ even…"
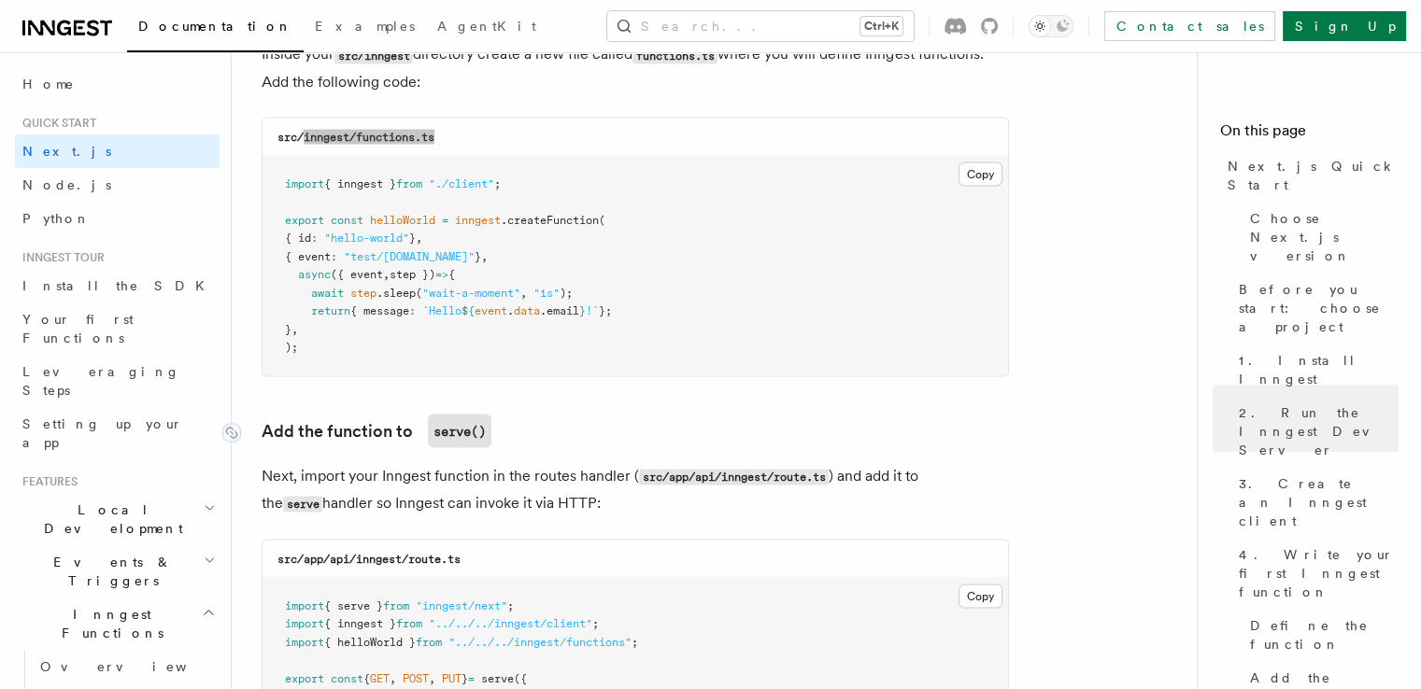
scroll to position [3643, 0]
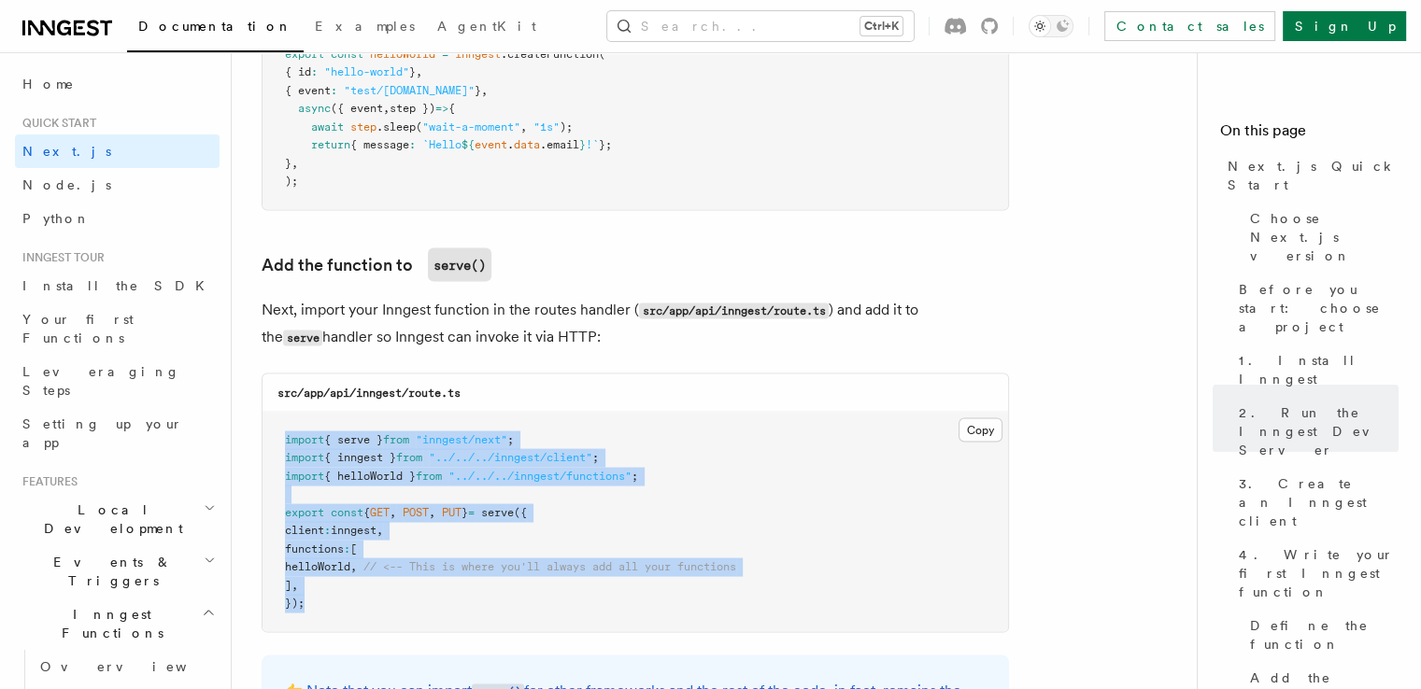
drag, startPoint x: 310, startPoint y: 614, endPoint x: 275, endPoint y: 442, distance: 175.5
click at [275, 442] on pre "import { serve } from "inngest/next" ; import { inngest } from "../../../innges…" at bounding box center [634, 522] width 745 height 219
copy code "import { serve } from "inngest/next" ; import { inngest } from "../../../innges…"
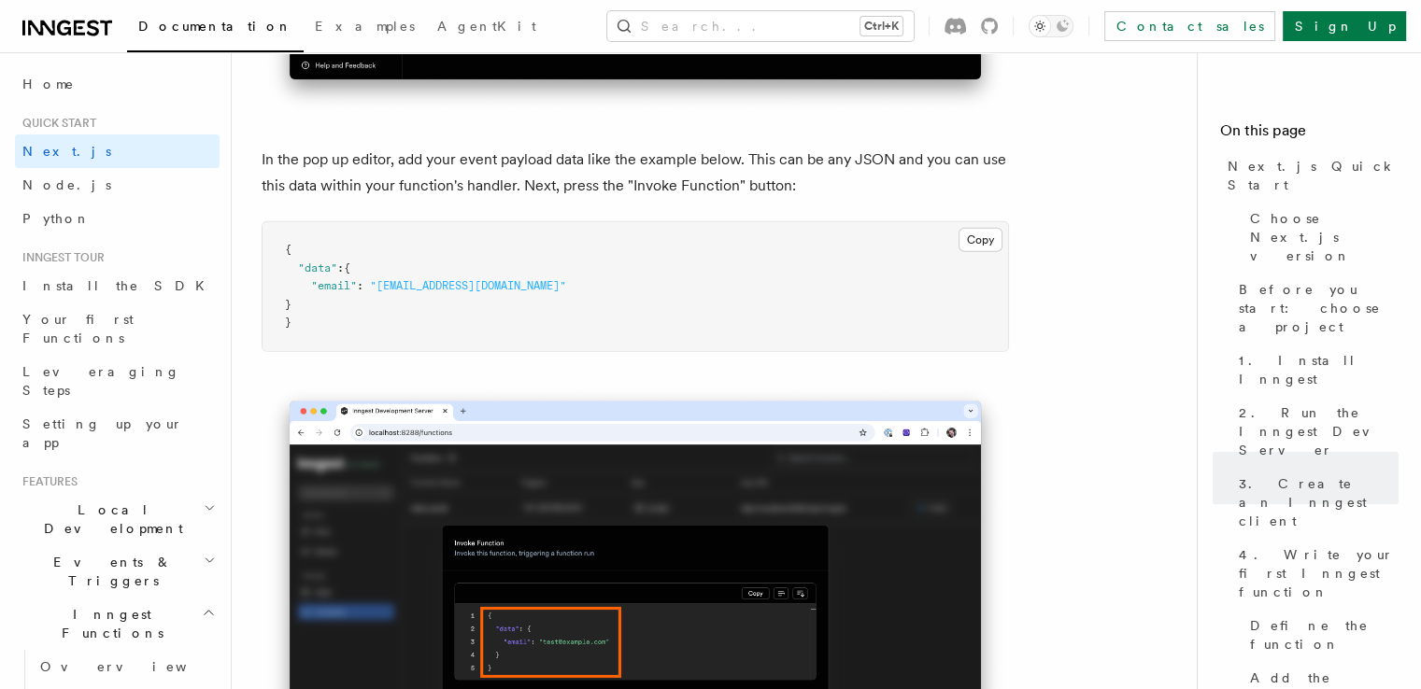
scroll to position [5667, 0]
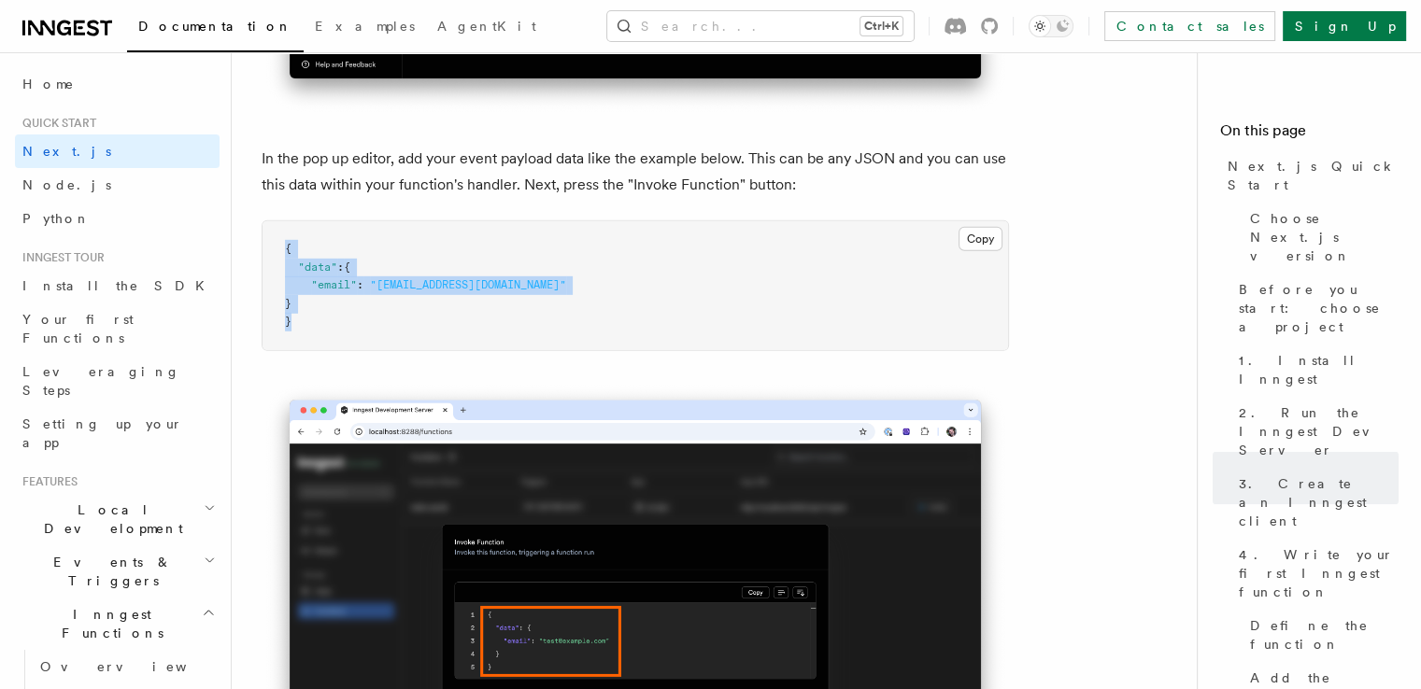
drag, startPoint x: 315, startPoint y: 325, endPoint x: 284, endPoint y: 248, distance: 83.4
click at [284, 248] on pre "{ "data" : { "email" : "[EMAIL_ADDRESS][DOMAIN_NAME]" } }" at bounding box center [634, 285] width 745 height 129
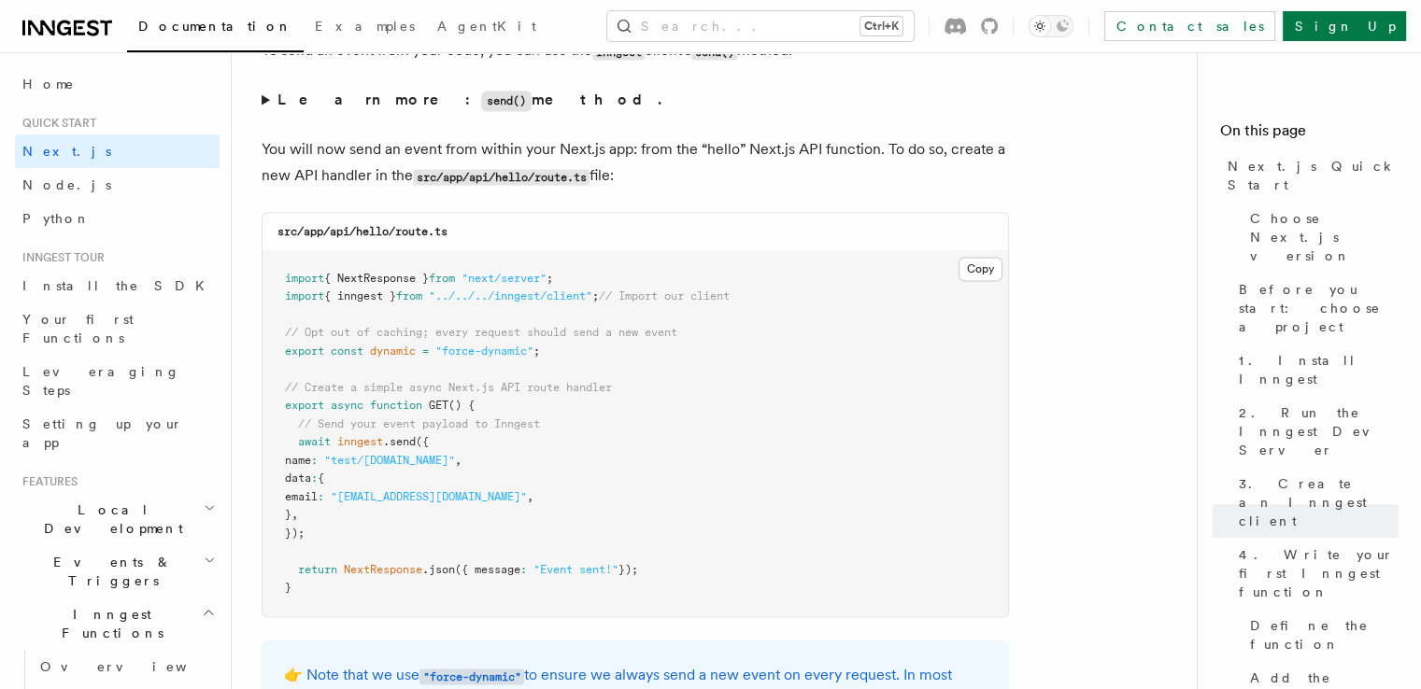
scroll to position [9861, 0]
drag, startPoint x: 359, startPoint y: 241, endPoint x: 459, endPoint y: 242, distance: 99.9
click at [459, 242] on div "src/app/api/hello/route.ts" at bounding box center [634, 231] width 745 height 38
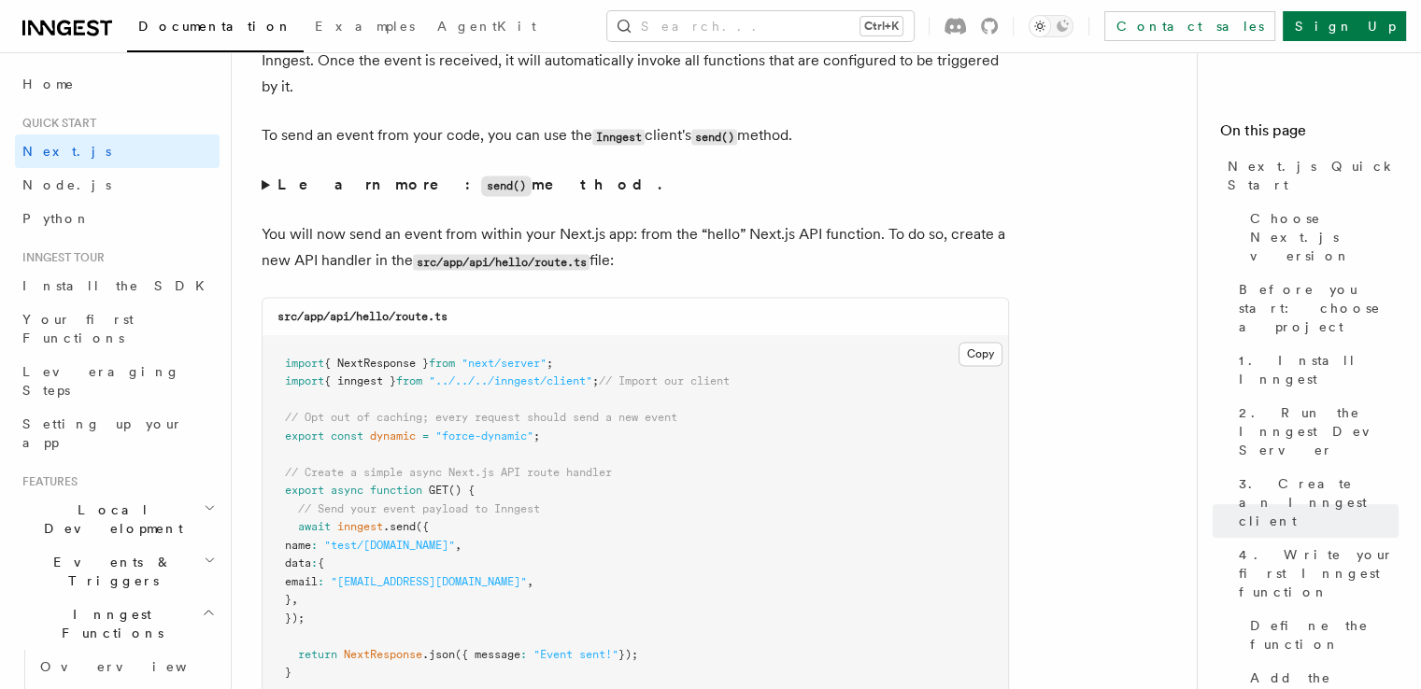
scroll to position [9586, 0]
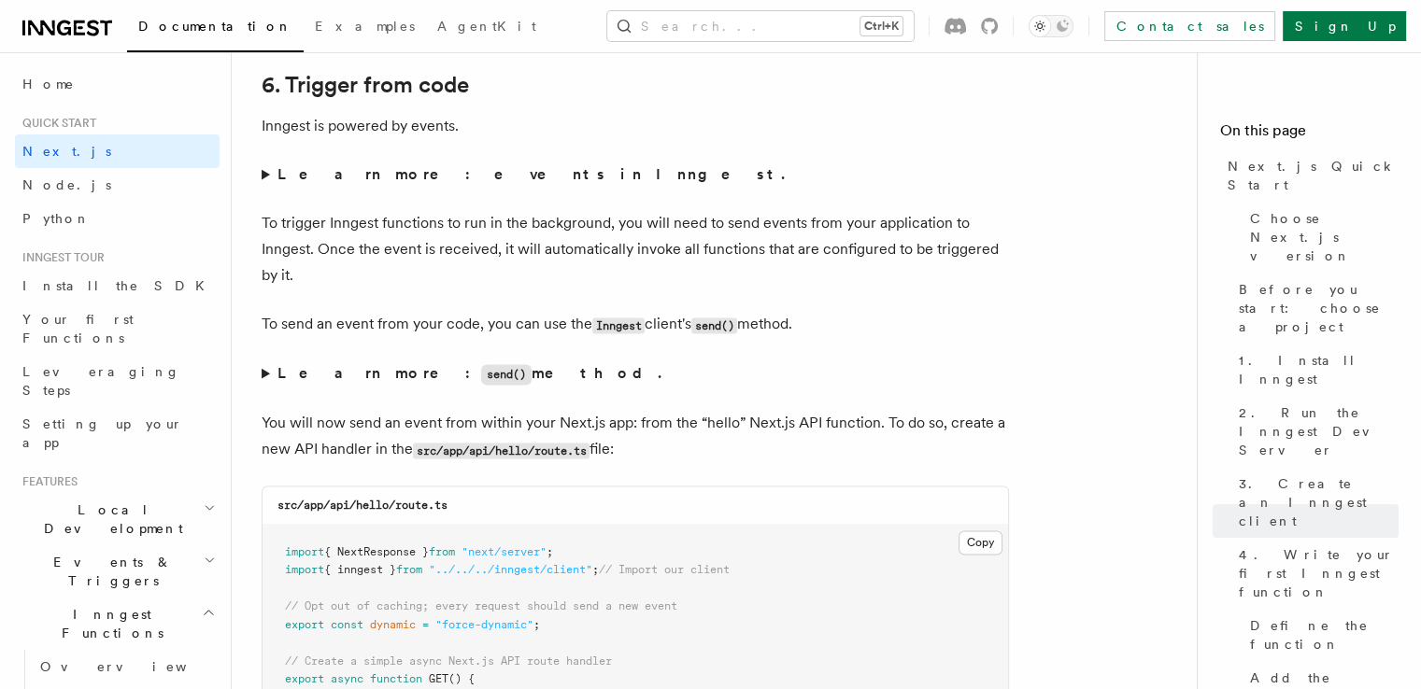
click at [270, 374] on summary "Learn more: send() method." at bounding box center [635, 374] width 747 height 27
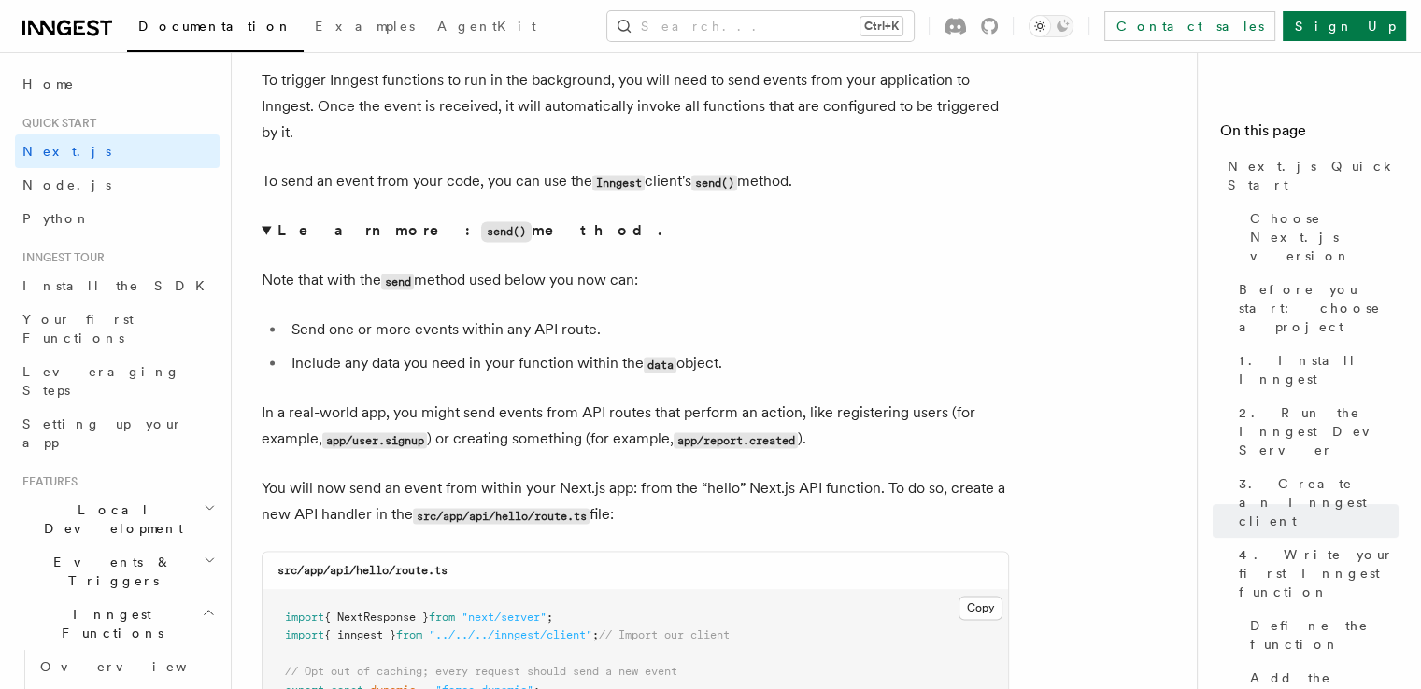
scroll to position [9744, 0]
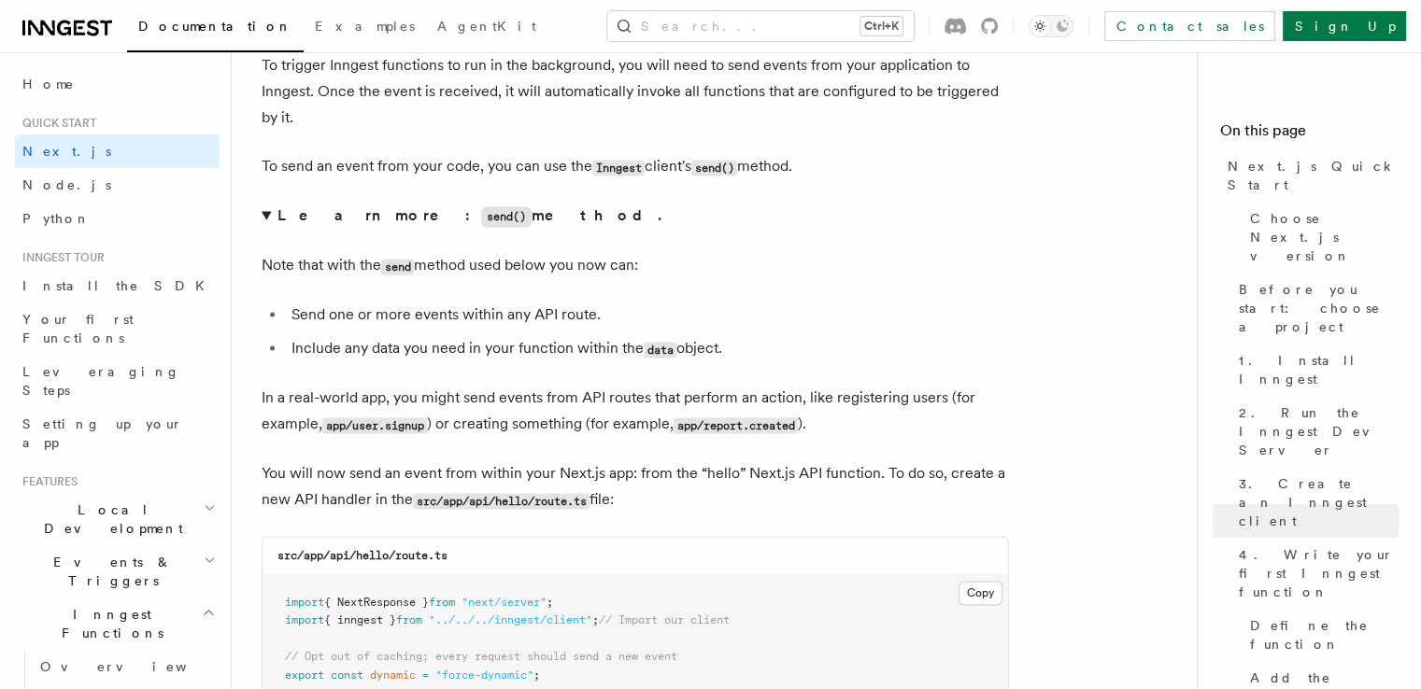
click at [557, 299] on details "Learn more: send() method. Note that with the send method used below you now ca…" at bounding box center [635, 320] width 747 height 235
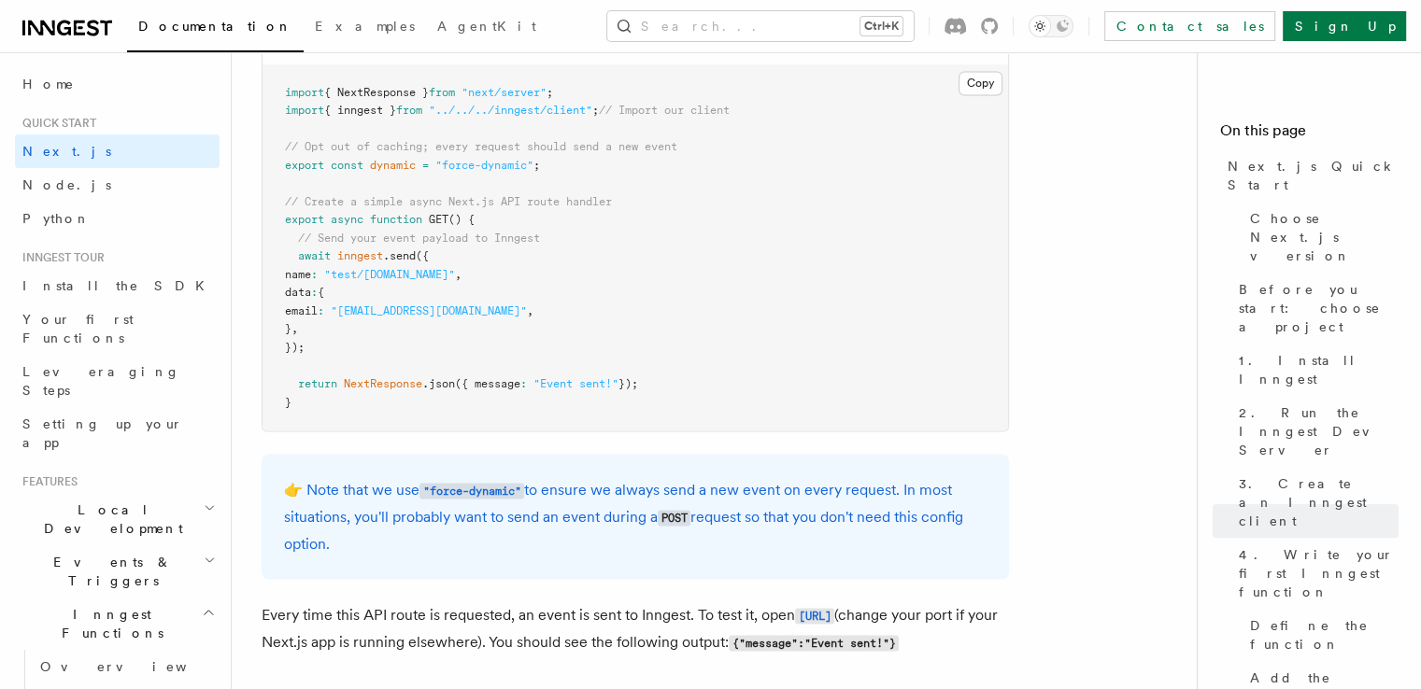
scroll to position [10281, 0]
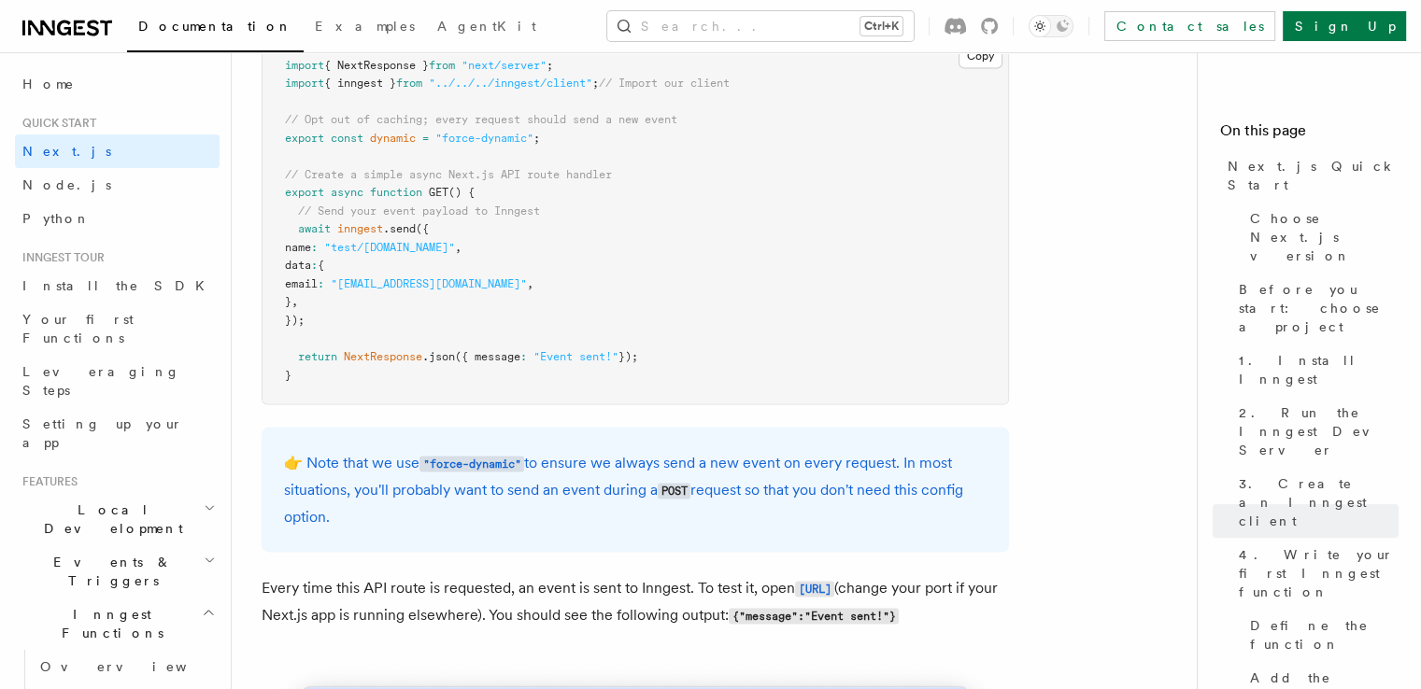
click at [433, 290] on span ""[EMAIL_ADDRESS][DOMAIN_NAME]"" at bounding box center [429, 283] width 196 height 13
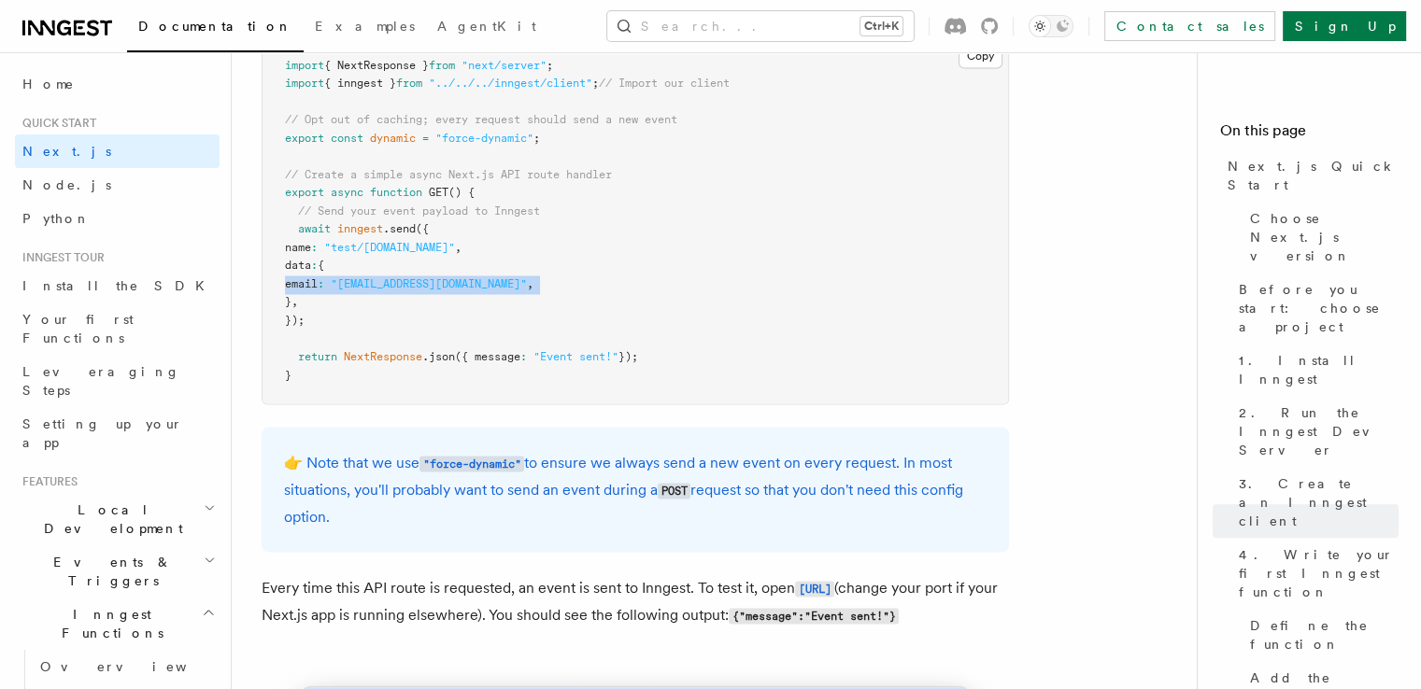
click at [433, 290] on span ""[EMAIL_ADDRESS][DOMAIN_NAME]"" at bounding box center [429, 283] width 196 height 13
click at [318, 289] on span "email" at bounding box center [301, 283] width 33 height 13
click at [385, 363] on span "NextResponse" at bounding box center [383, 356] width 78 height 13
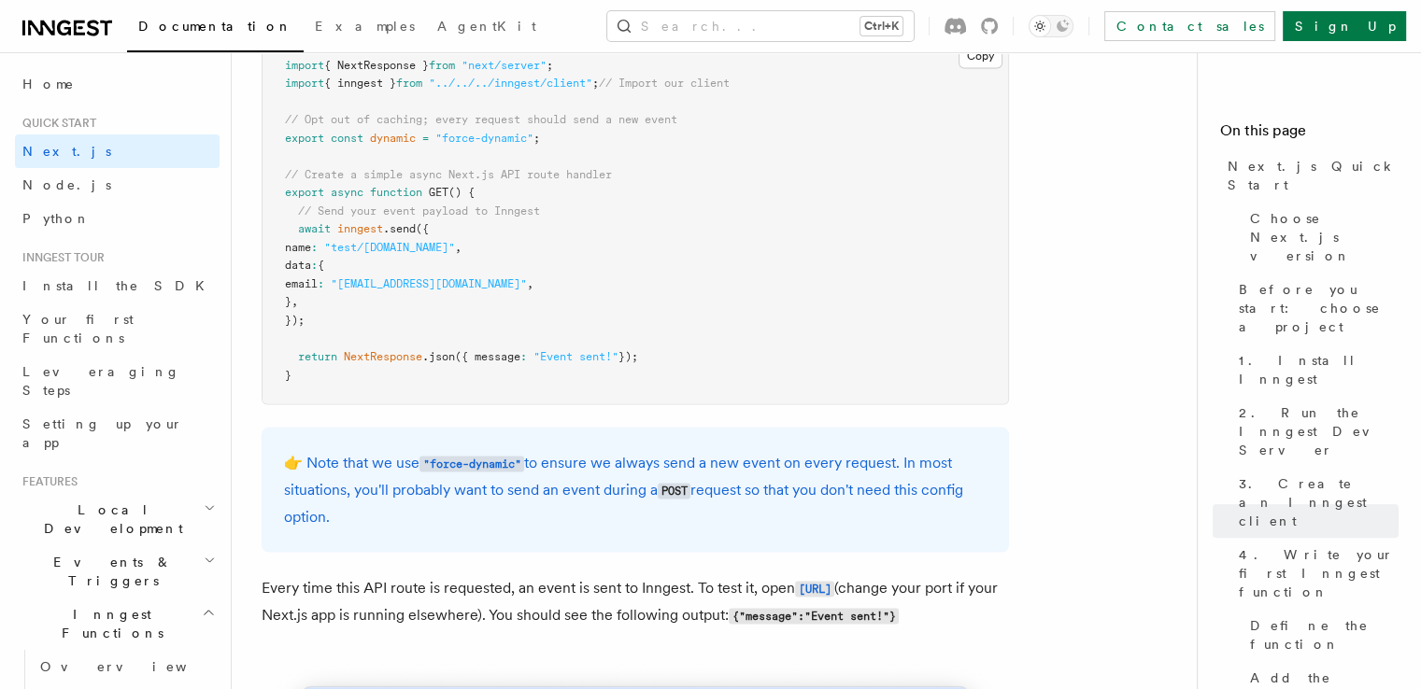
click at [433, 363] on span ".json" at bounding box center [438, 356] width 33 height 13
click at [423, 403] on pre "import { NextResponse } from "next/server" ; import { inngest } from "../../../…" at bounding box center [634, 220] width 745 height 365
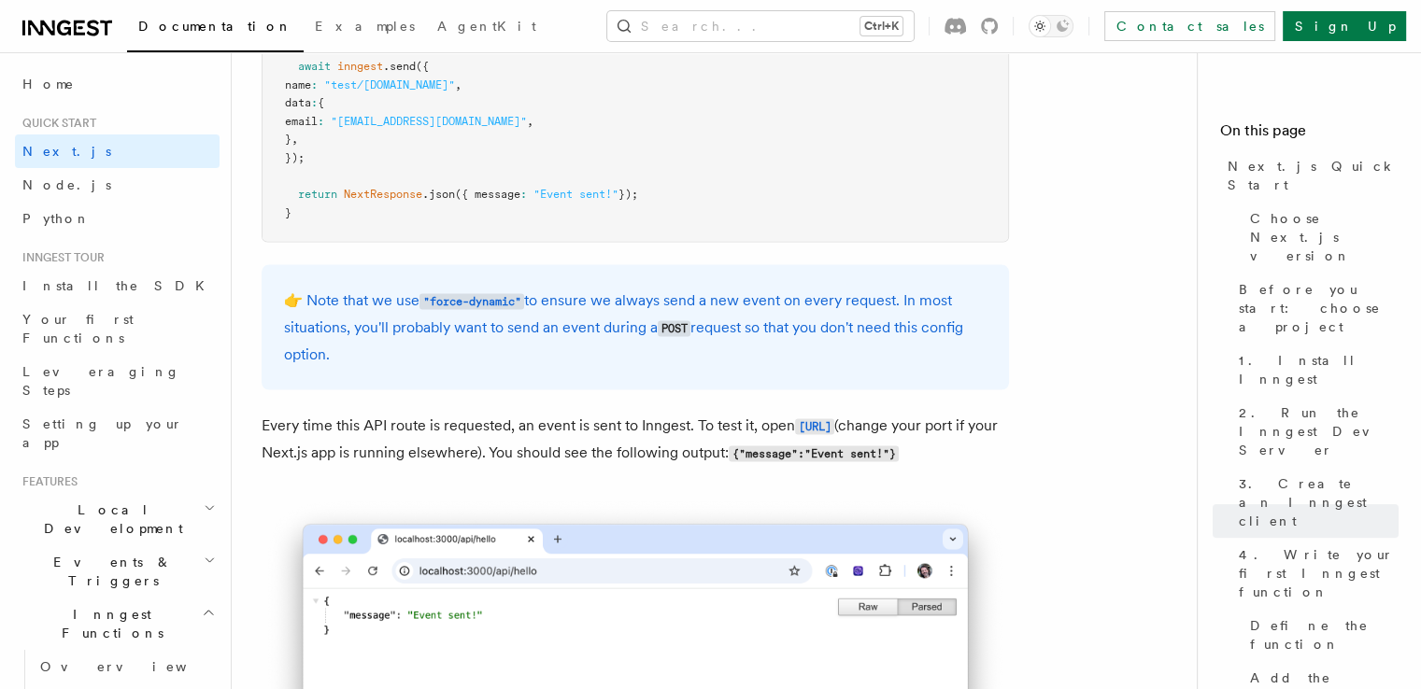
scroll to position [10445, 0]
click at [457, 307] on code ""force-dynamic"" at bounding box center [471, 299] width 105 height 16
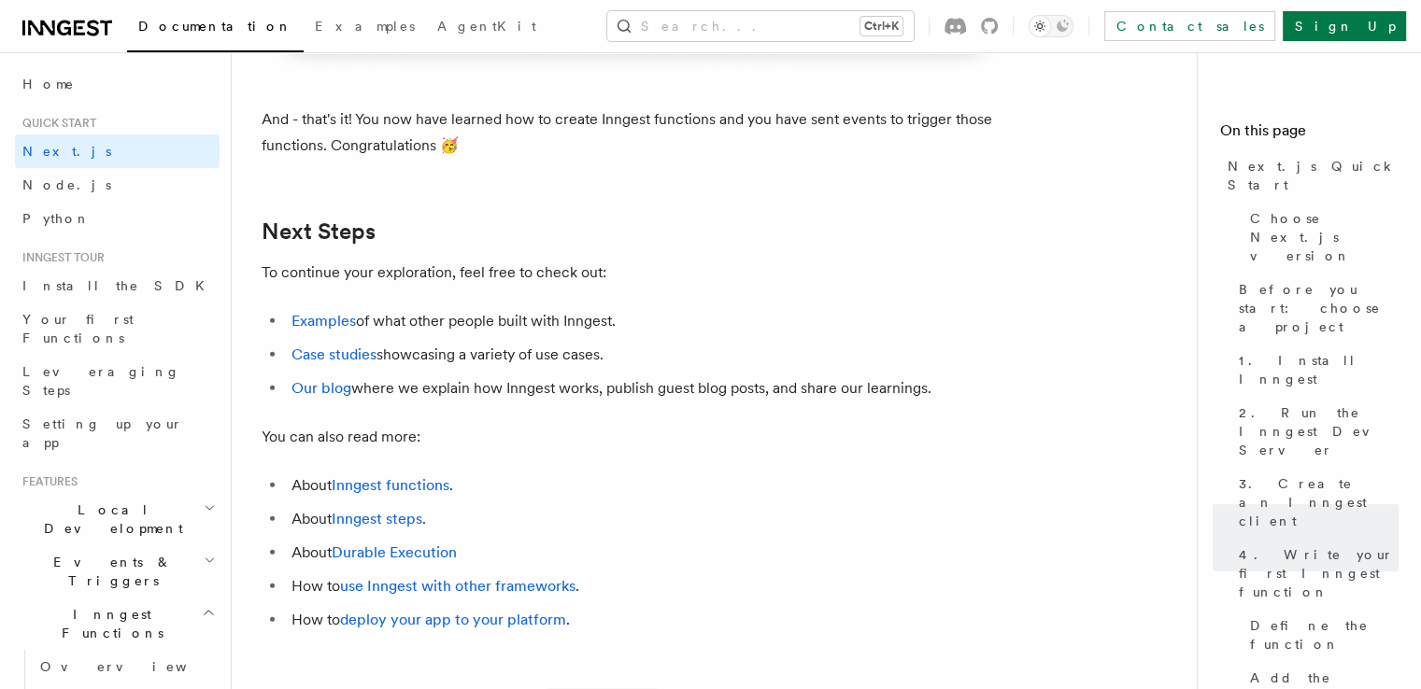
scroll to position [11911, 0]
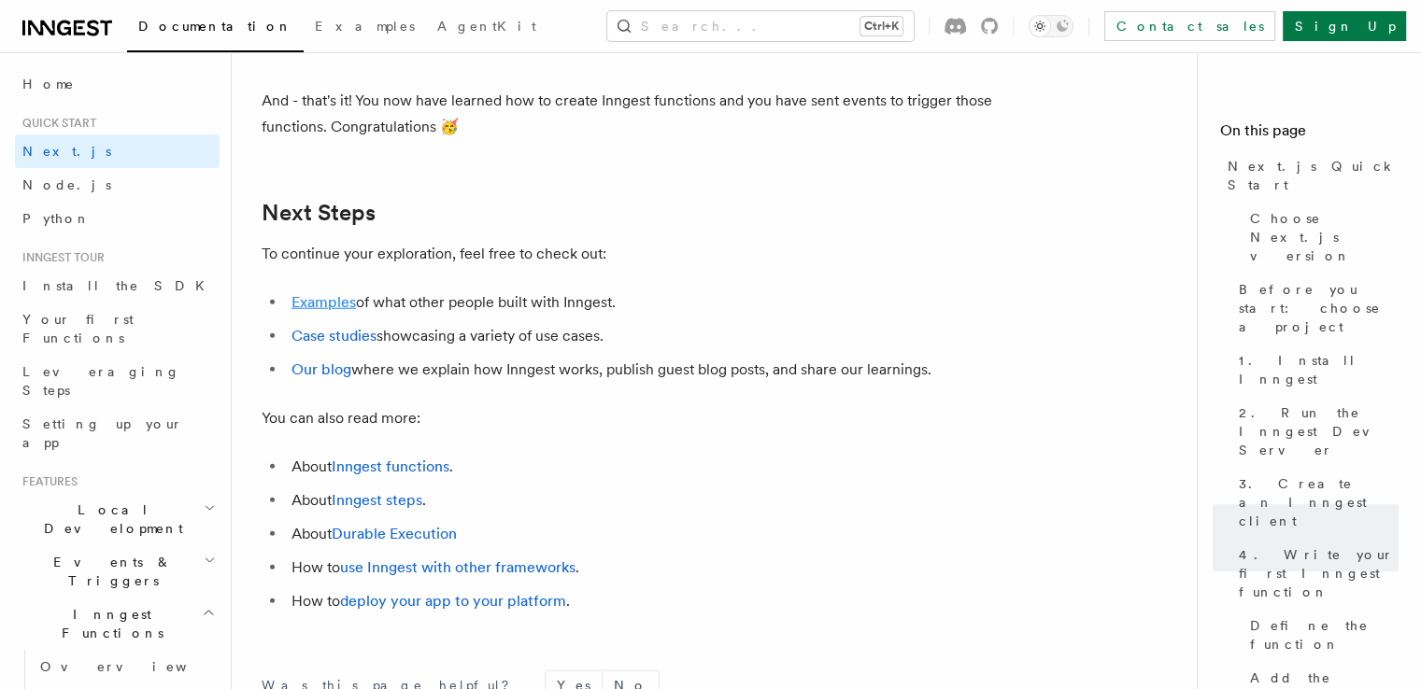
click at [335, 311] on link "Examples" at bounding box center [323, 302] width 64 height 18
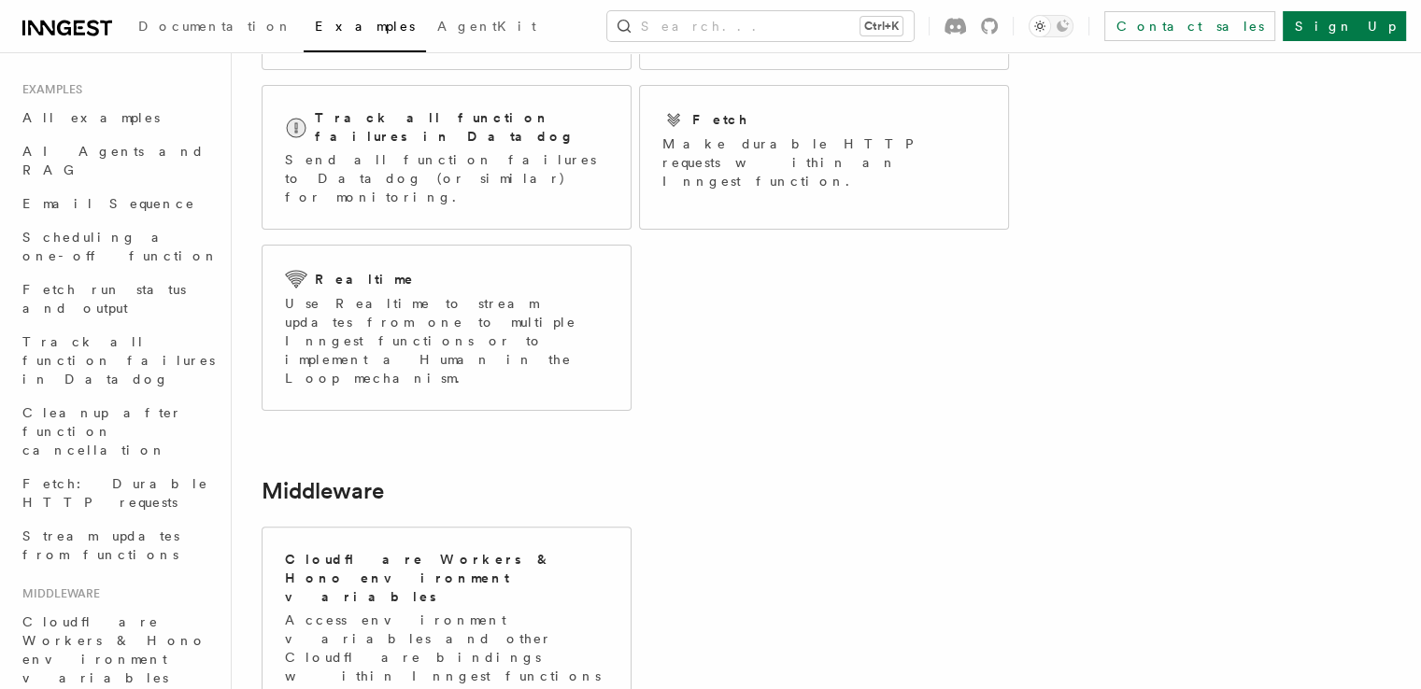
scroll to position [493, 0]
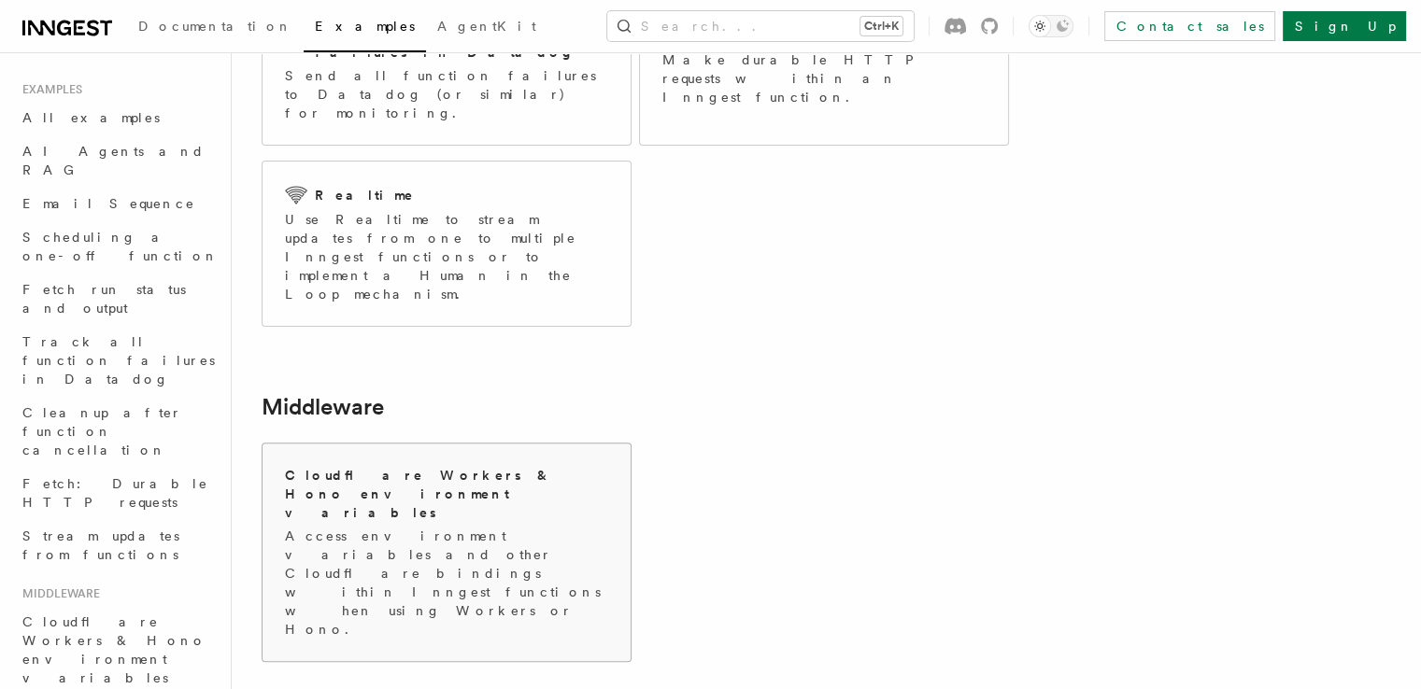
click at [439, 527] on p "Access environment variables and other Cloudflare bindings within Inngest funct…" at bounding box center [446, 583] width 323 height 112
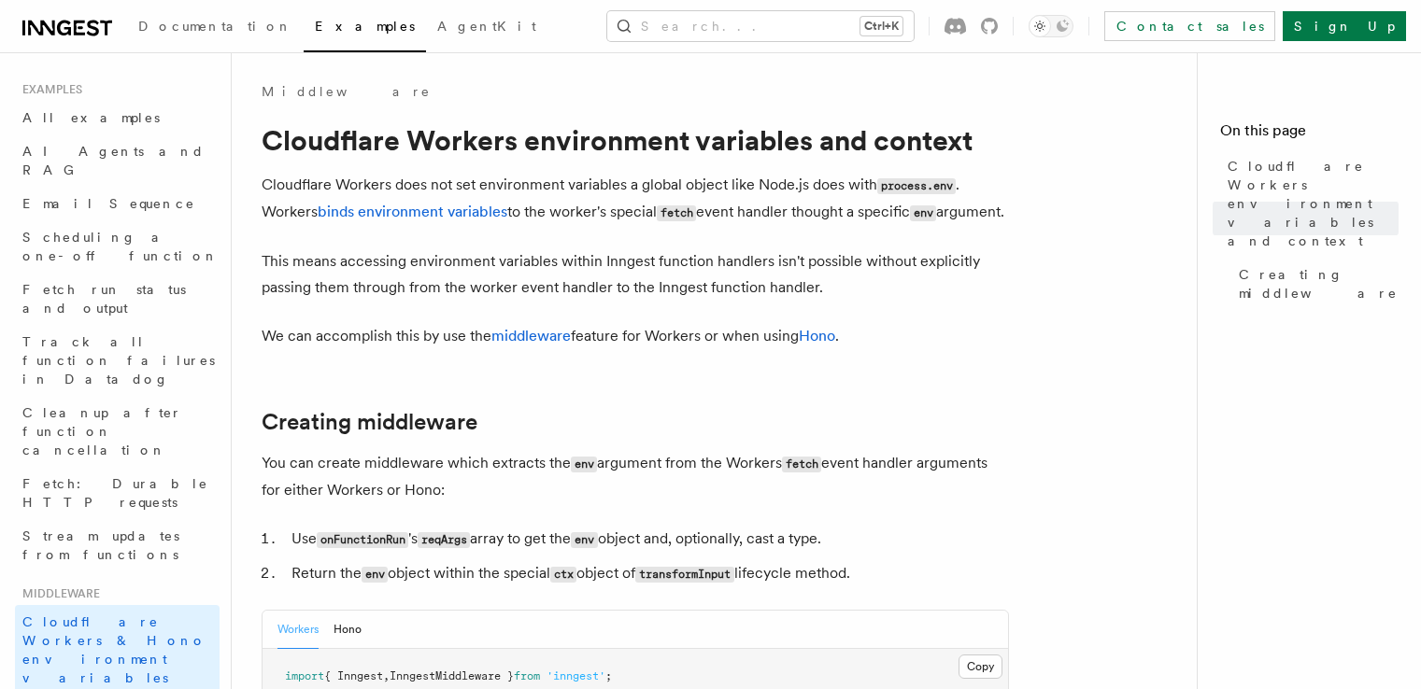
scroll to position [485, 0]
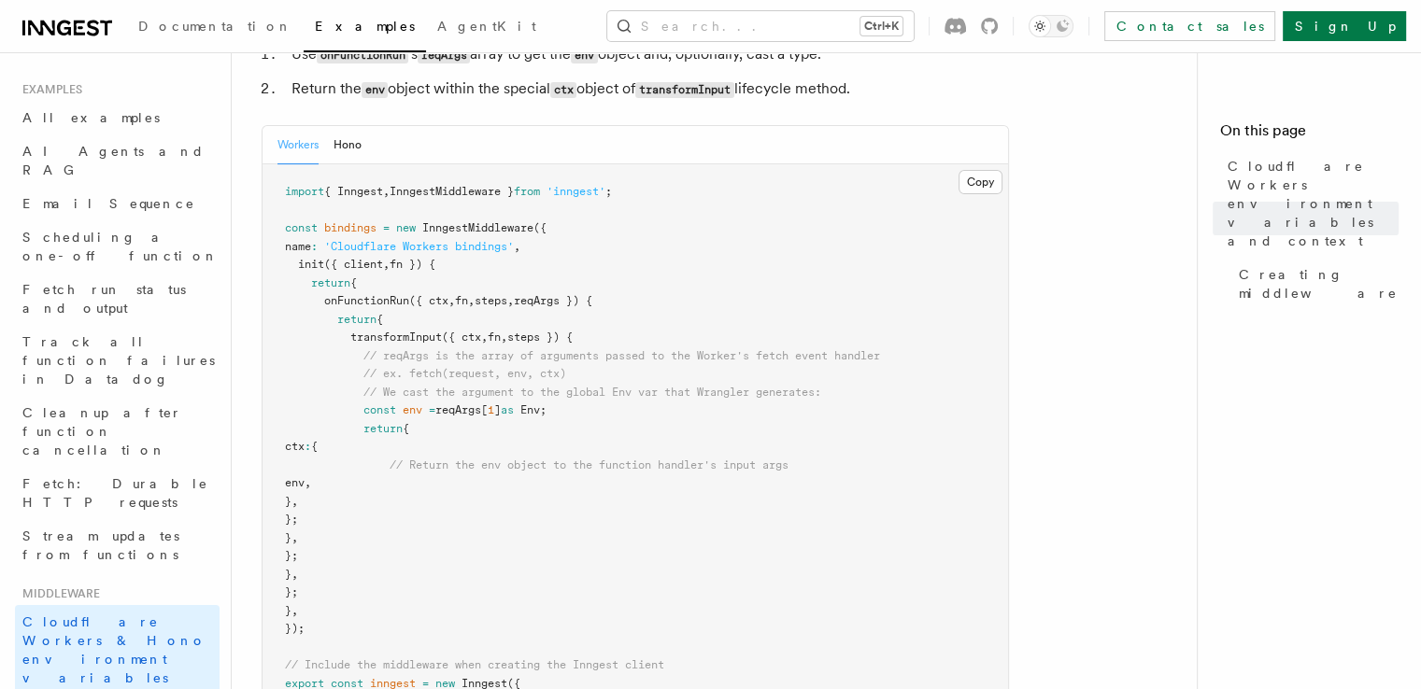
click at [311, 253] on span "name" at bounding box center [298, 246] width 26 height 13
click at [302, 301] on pre "import { Inngest , InngestMiddleware } from 'inngest' ; const bindings = new In…" at bounding box center [634, 465] width 745 height 602
click at [299, 290] on span at bounding box center [298, 282] width 26 height 13
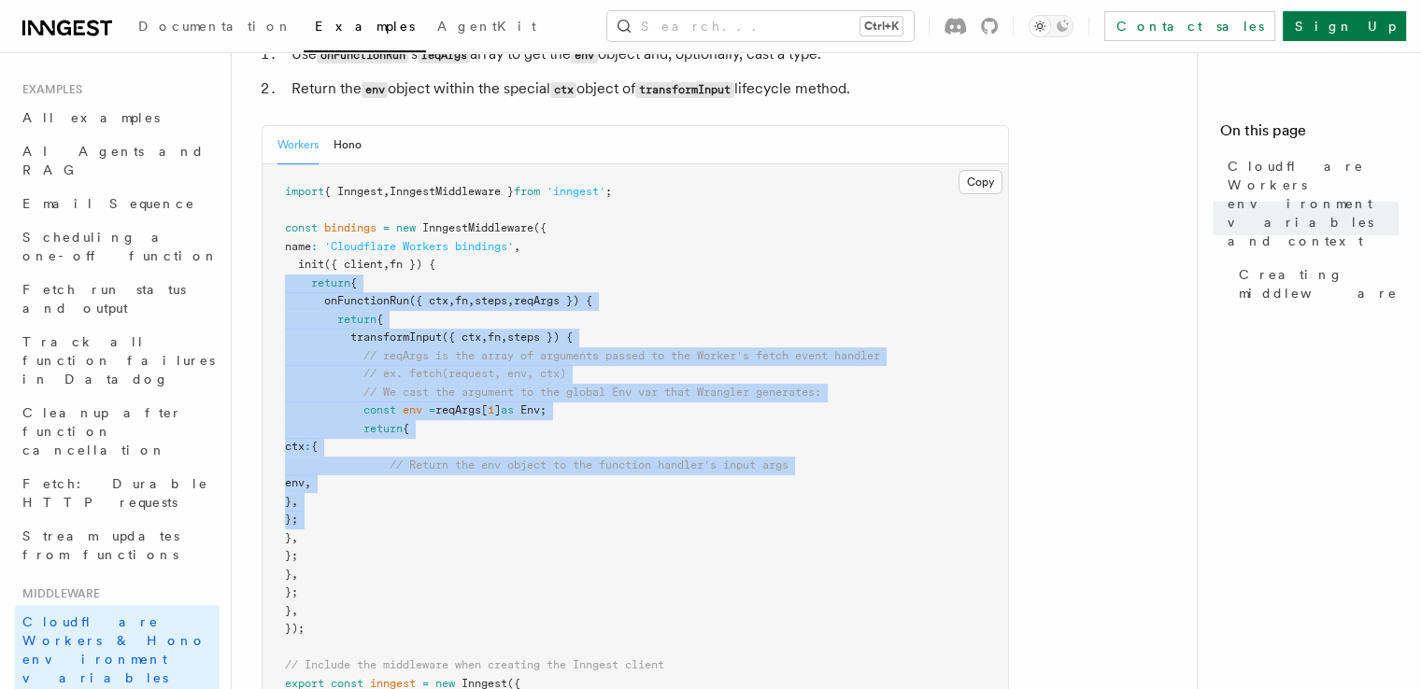
drag, startPoint x: 299, startPoint y: 318, endPoint x: 544, endPoint y: 545, distance: 333.8
click at [544, 545] on pre "import { Inngest , InngestMiddleware } from 'inngest' ; const bindings = new In…" at bounding box center [634, 465] width 745 height 602
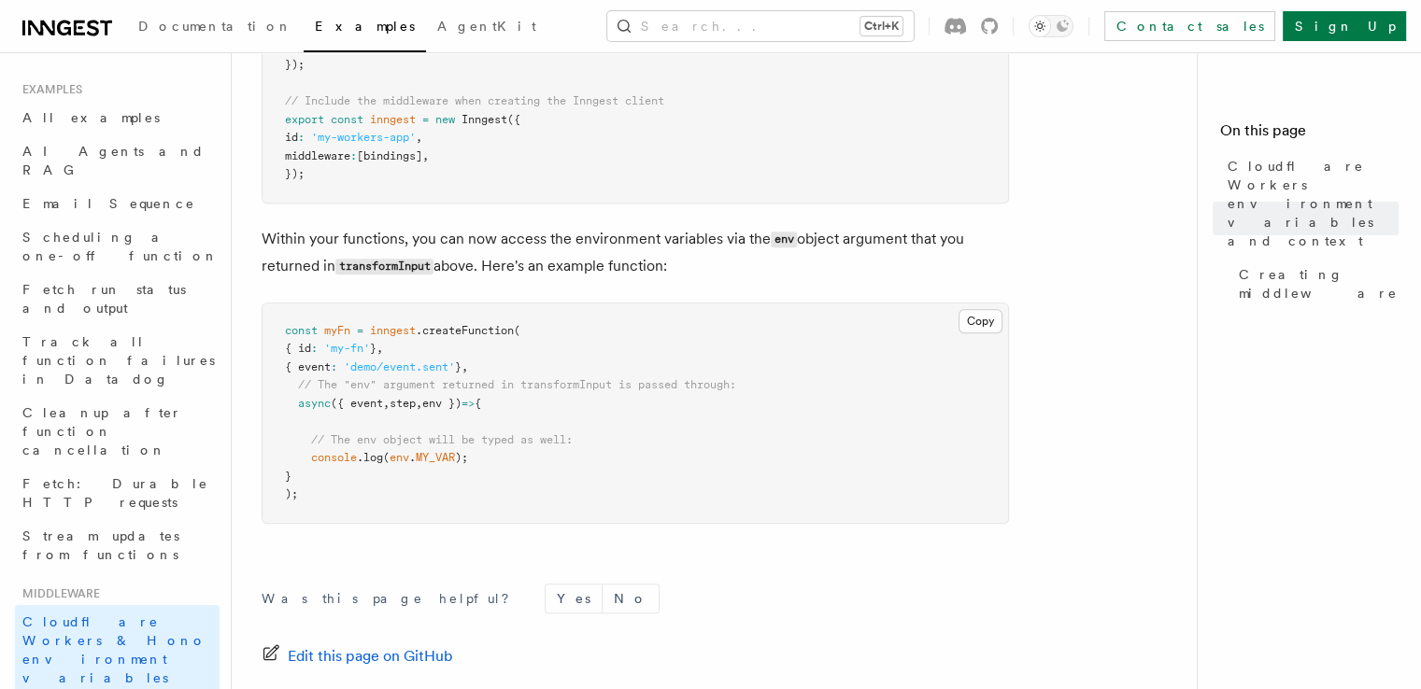
scroll to position [1039, 0]
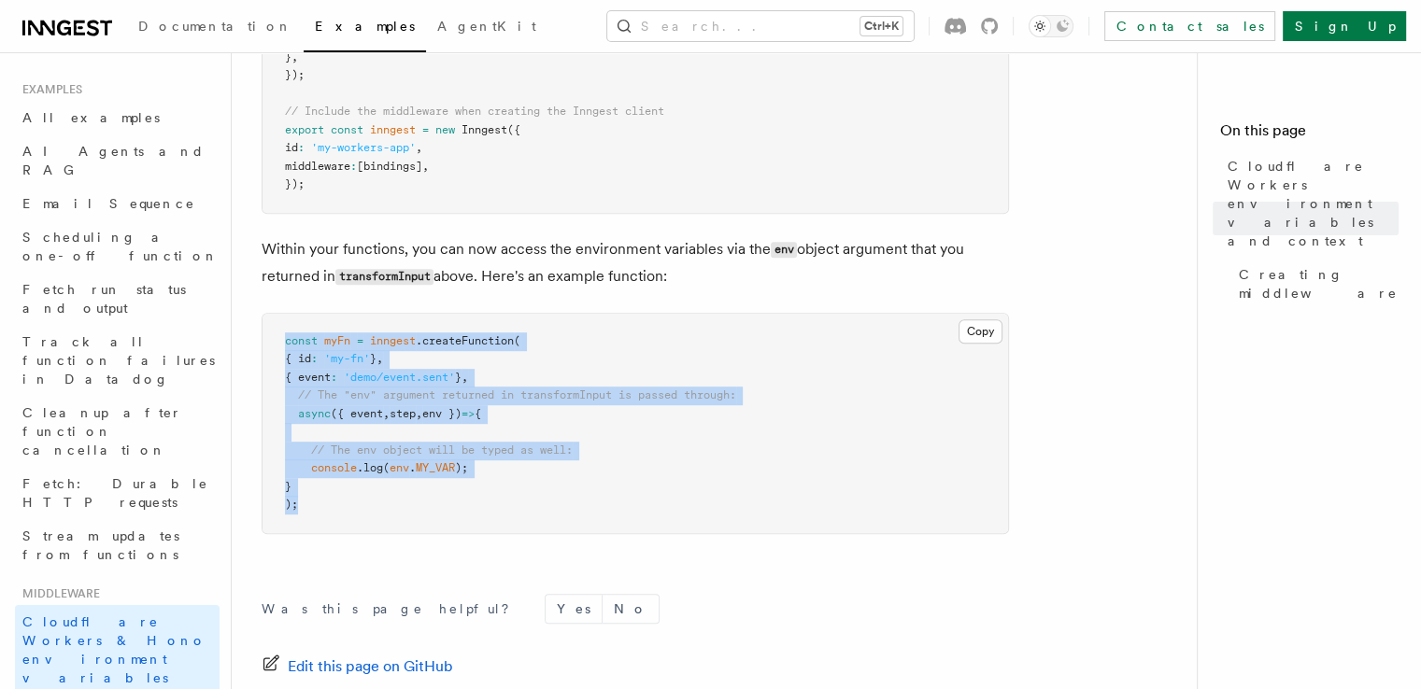
drag, startPoint x: 336, startPoint y: 531, endPoint x: 277, endPoint y: 364, distance: 177.2
click at [277, 364] on pre "const myFn = inngest .createFunction ( { id : 'my-fn' } , { event : 'demo/event…" at bounding box center [634, 423] width 745 height 219
click at [602, 533] on pre "const myFn = inngest .createFunction ( { id : 'my-fn' } , { event : 'demo/event…" at bounding box center [634, 423] width 745 height 219
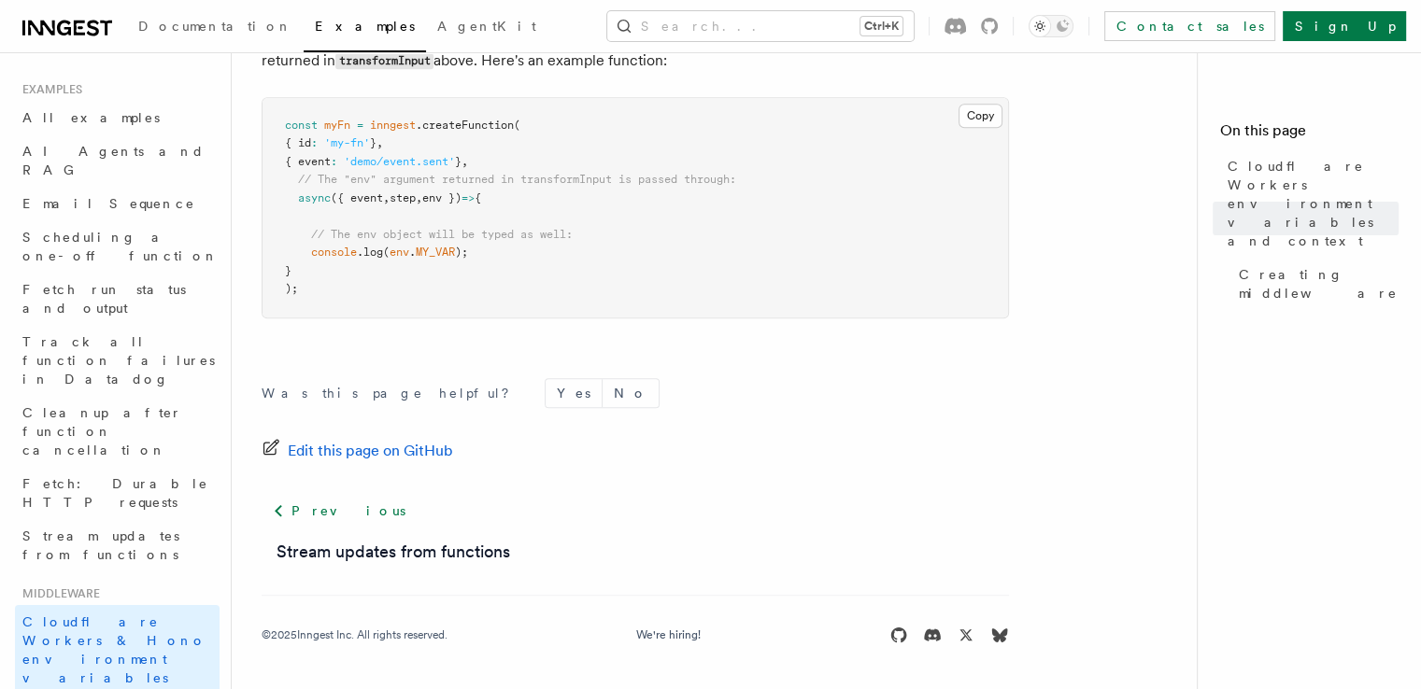
scroll to position [1282, 0]
click at [140, 529] on span "Stream updates from functions" at bounding box center [100, 546] width 157 height 34
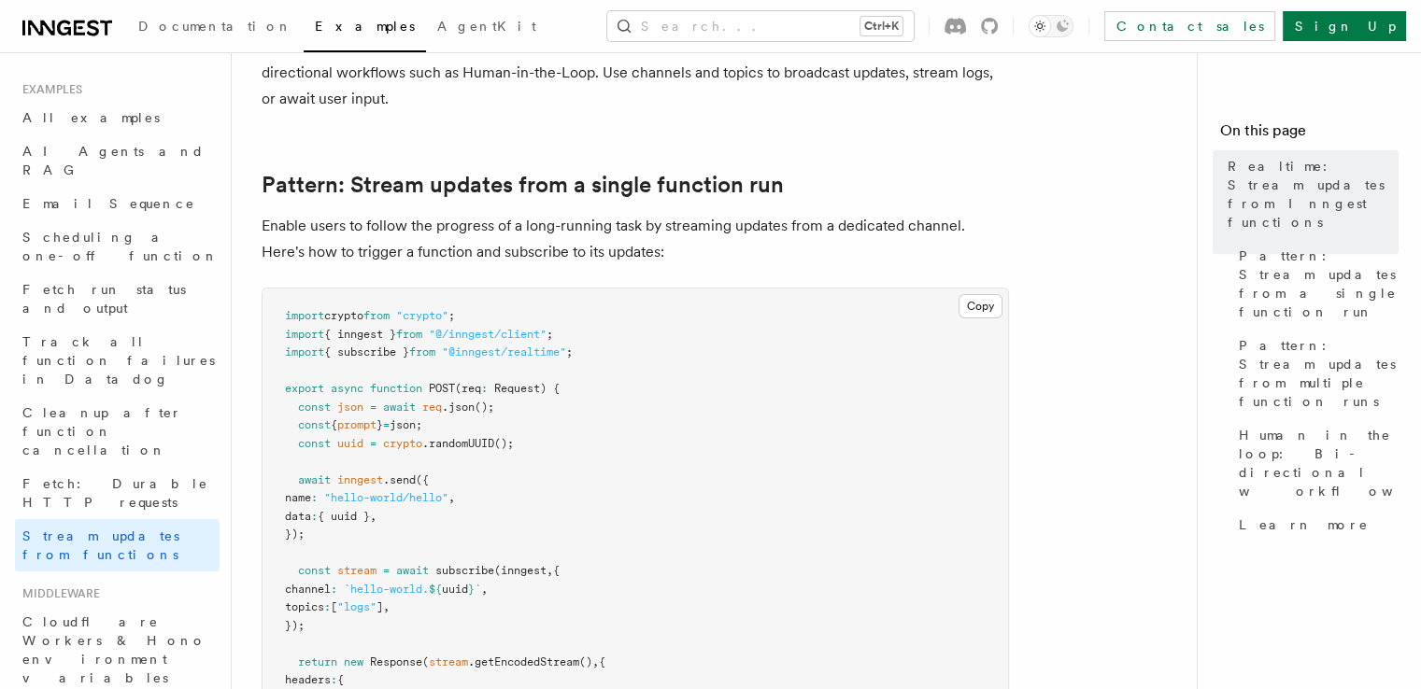
scroll to position [324, 0]
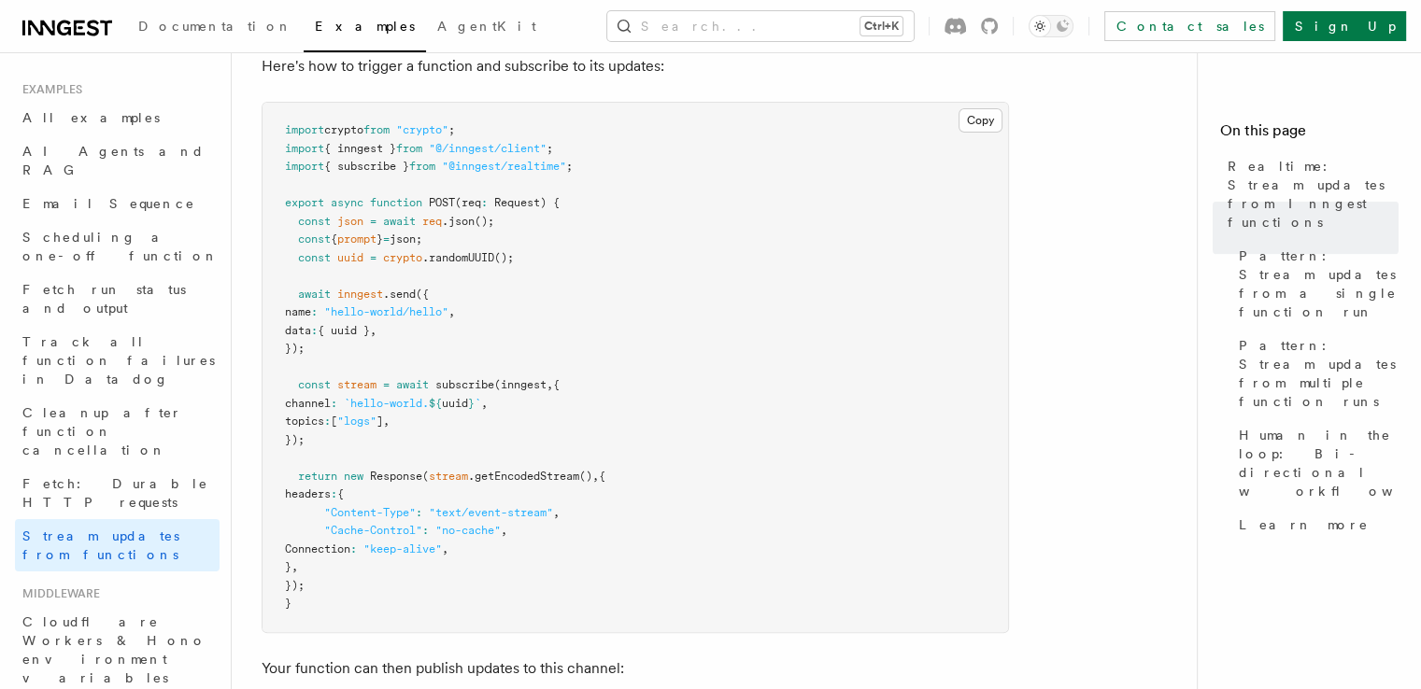
click at [441, 199] on span "POST" at bounding box center [442, 202] width 26 height 13
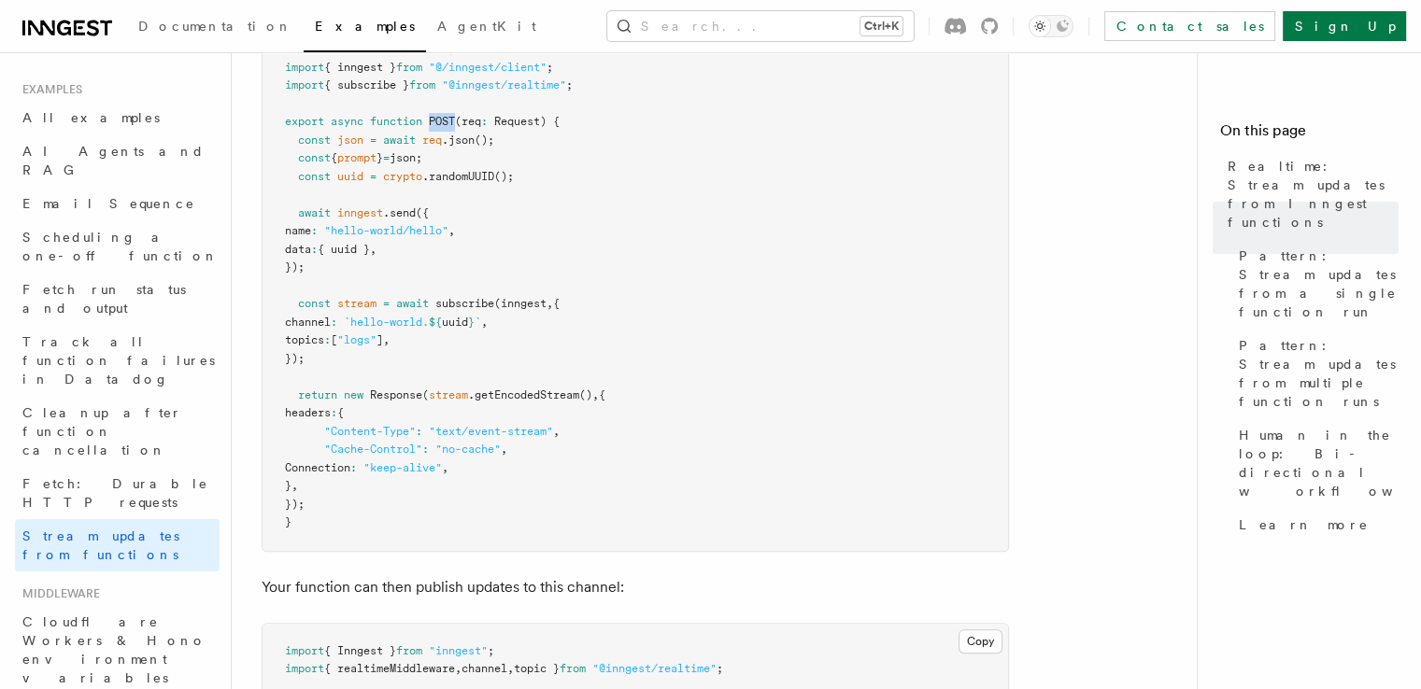
scroll to position [379, 0]
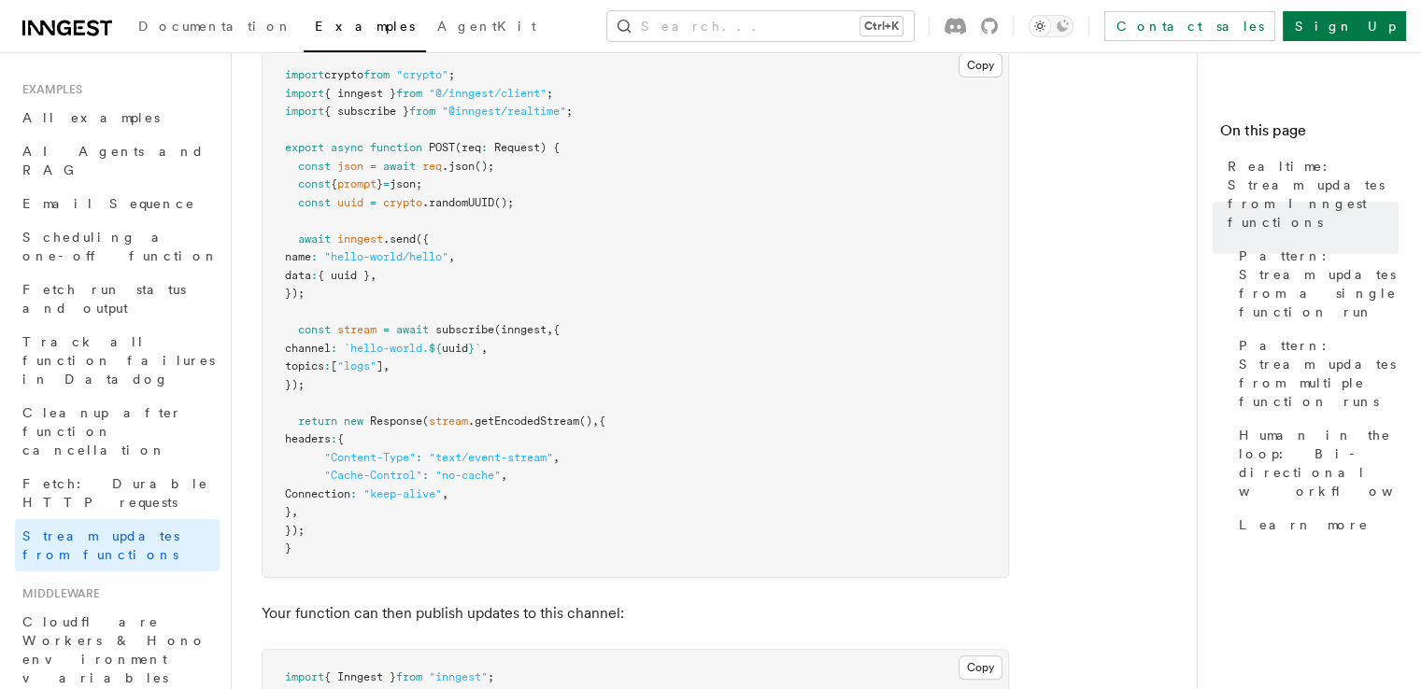
click at [456, 323] on span "subscribe" at bounding box center [464, 329] width 59 height 13
drag, startPoint x: 524, startPoint y: 347, endPoint x: 301, endPoint y: 346, distance: 223.2
click at [301, 346] on pre "import crypto from "crypto" ; import { inngest } from "@/inngest/client" ; impo…" at bounding box center [634, 313] width 745 height 530
drag, startPoint x: 444, startPoint y: 367, endPoint x: 273, endPoint y: 346, distance: 172.3
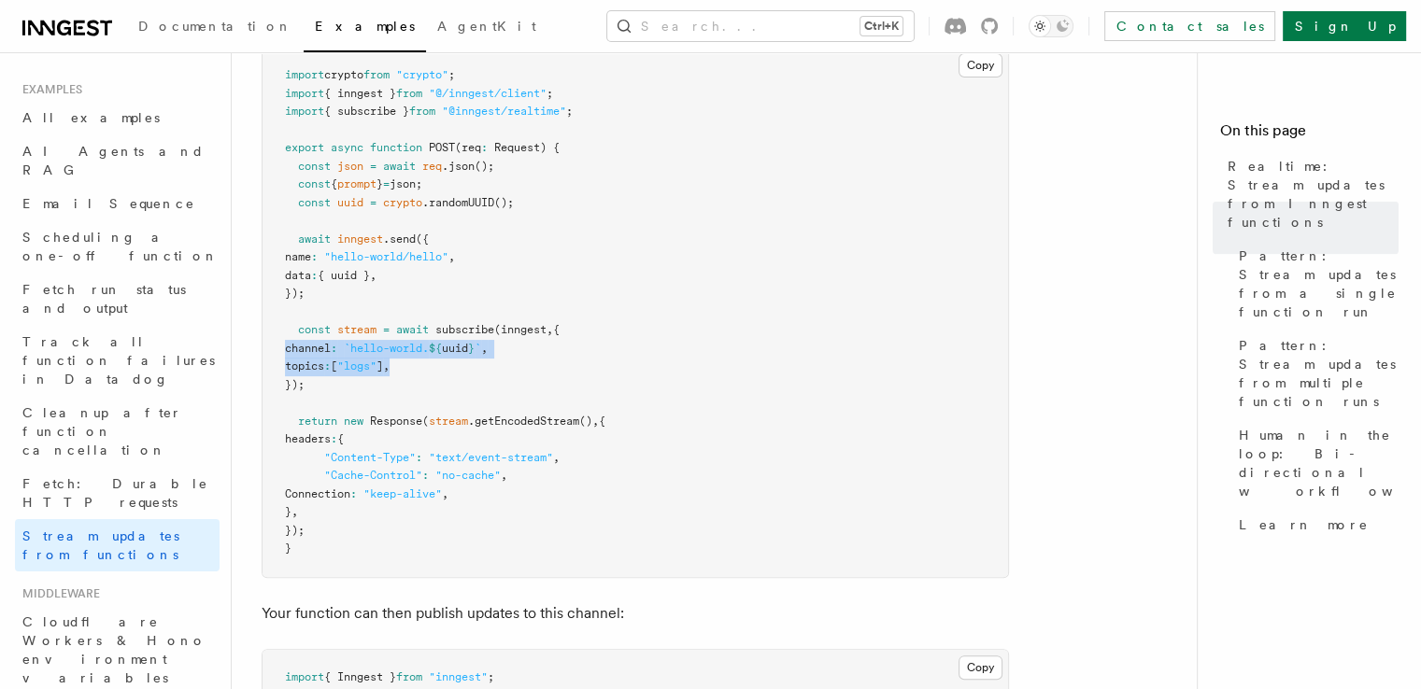
click at [273, 346] on pre "import crypto from "crypto" ; import { inngest } from "@/inngest/client" ; impo…" at bounding box center [634, 313] width 745 height 530
click at [548, 421] on span ".getEncodedStream" at bounding box center [523, 421] width 111 height 13
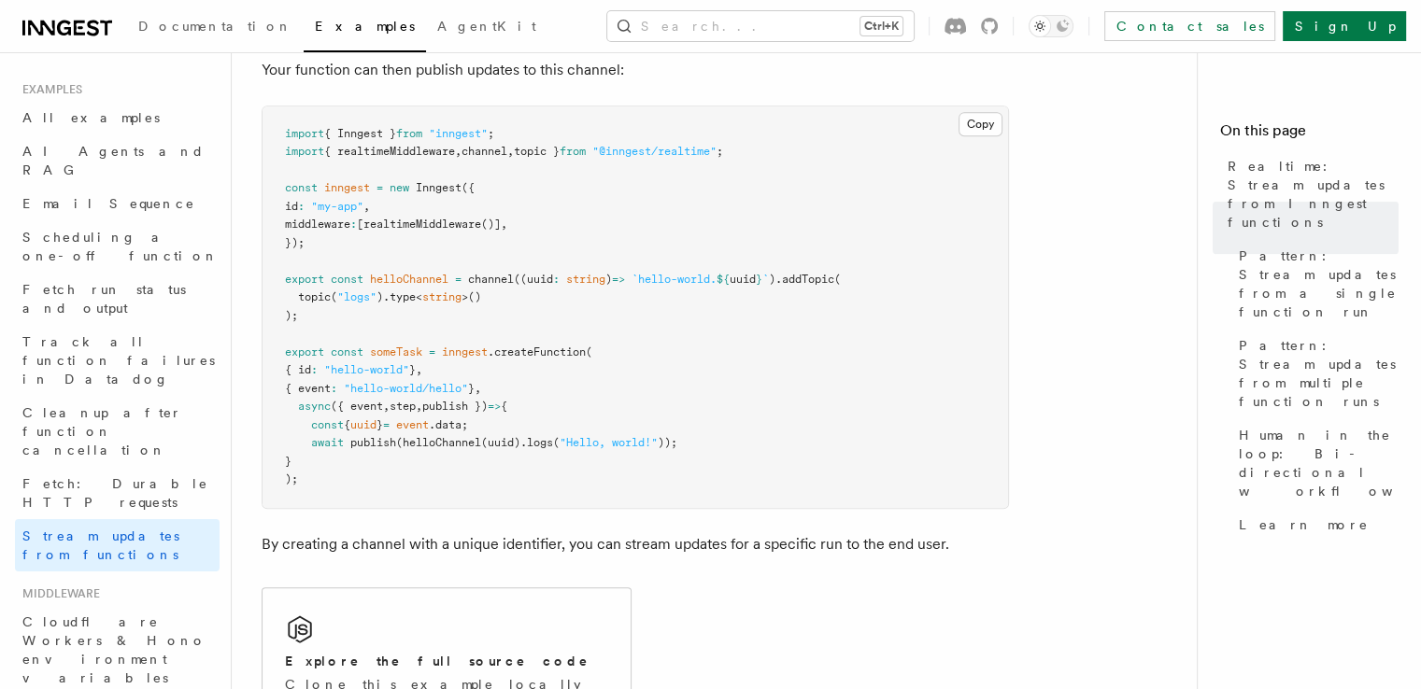
scroll to position [923, 0]
click at [467, 236] on pre "import { Inngest } from "inngest" ; import { realtimeMiddleware , channel , top…" at bounding box center [634, 307] width 745 height 402
click at [466, 227] on span "realtimeMiddleware" at bounding box center [422, 224] width 118 height 13
click at [501, 221] on span "()]" at bounding box center [491, 224] width 20 height 13
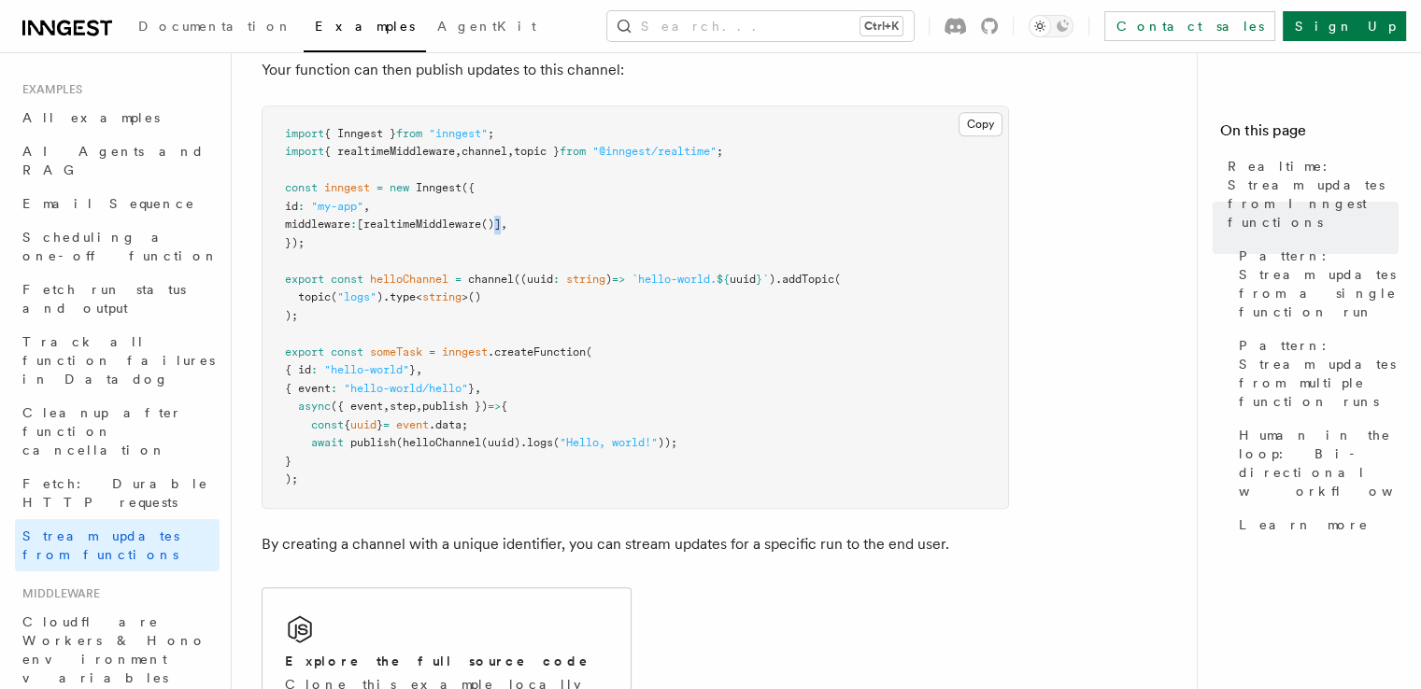
click at [501, 221] on span "()]" at bounding box center [491, 224] width 20 height 13
click at [501, 225] on span "()]" at bounding box center [491, 224] width 20 height 13
click at [396, 282] on span "helloChannel" at bounding box center [409, 279] width 78 height 13
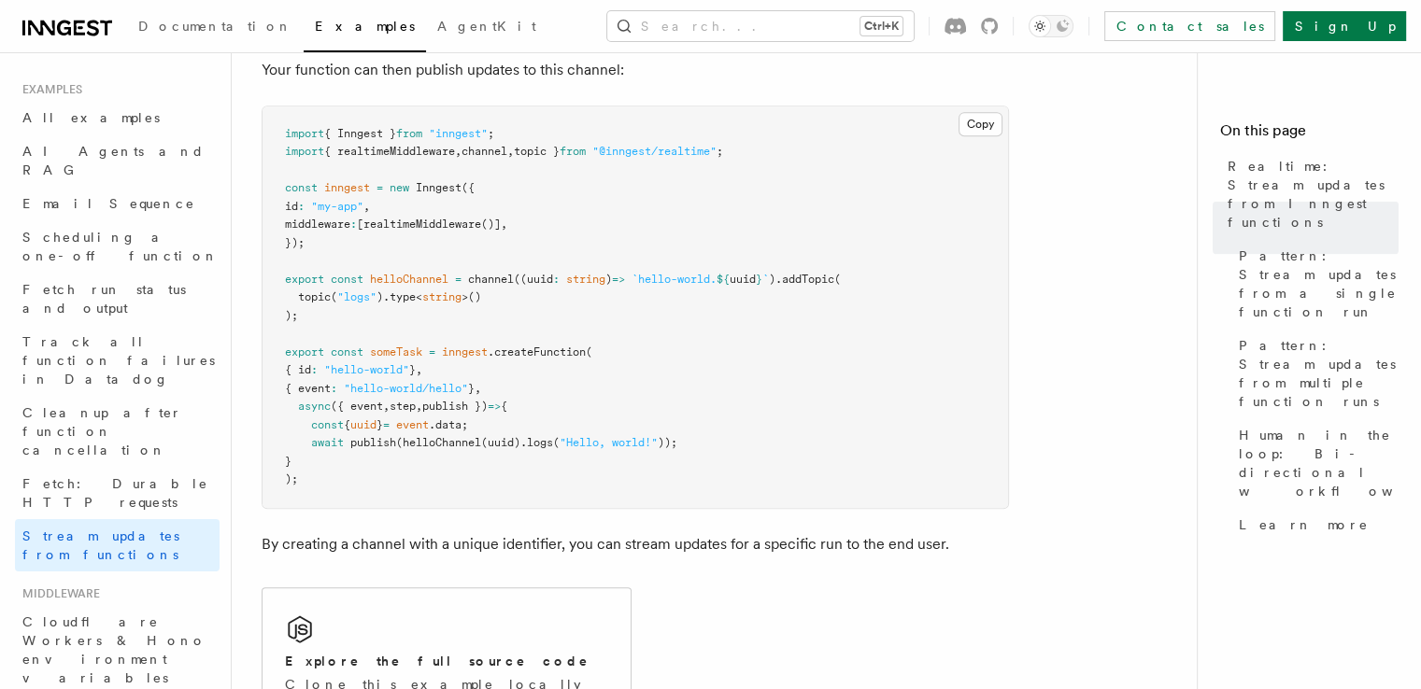
click at [507, 276] on span "channel" at bounding box center [491, 279] width 46 height 13
drag, startPoint x: 650, startPoint y: 276, endPoint x: 288, endPoint y: 311, distance: 364.1
click at [288, 311] on code "import { Inngest } from "inngest" ; import { realtimeMiddleware , channel , top…" at bounding box center [563, 307] width 556 height 360
click at [351, 315] on pre "import { Inngest } from "inngest" ; import { realtimeMiddleware , channel , top…" at bounding box center [634, 307] width 745 height 402
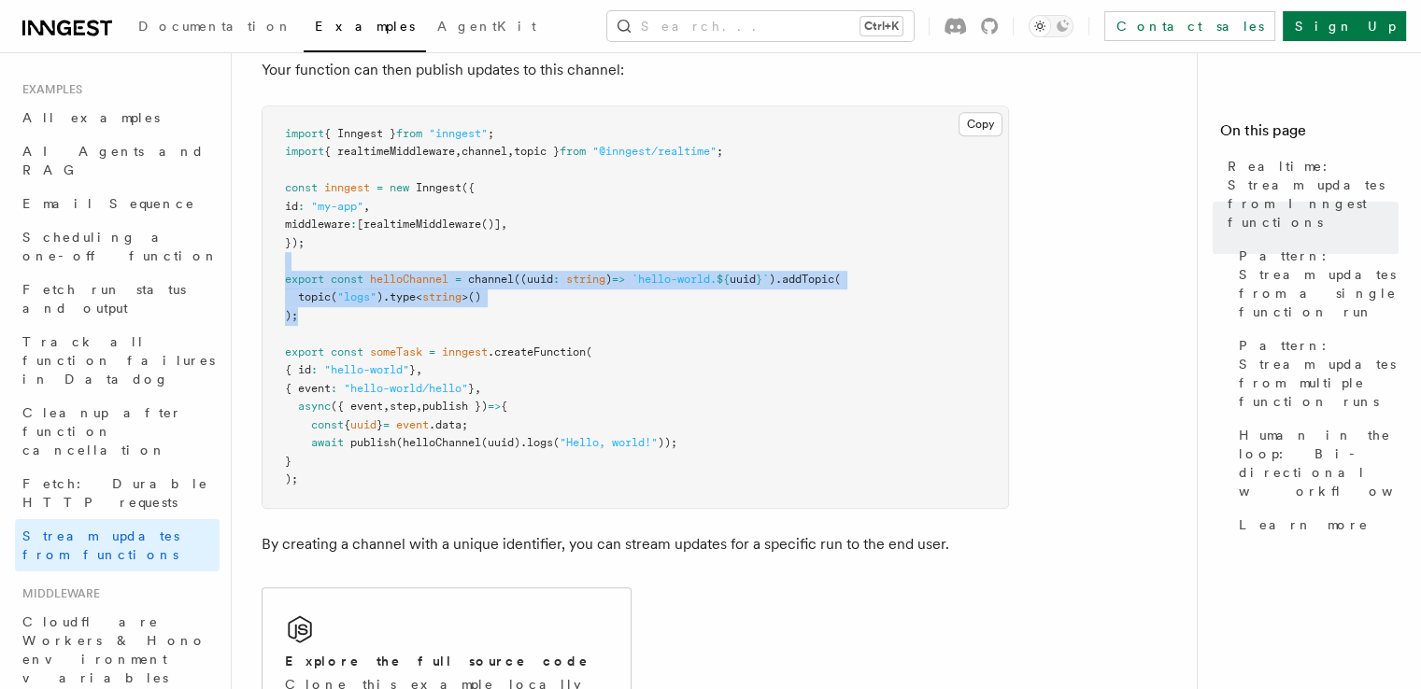
drag, startPoint x: 303, startPoint y: 315, endPoint x: 280, endPoint y: 254, distance: 64.7
click at [280, 254] on pre "import { Inngest } from "inngest" ; import { realtimeMiddleware , channel , top…" at bounding box center [634, 307] width 745 height 402
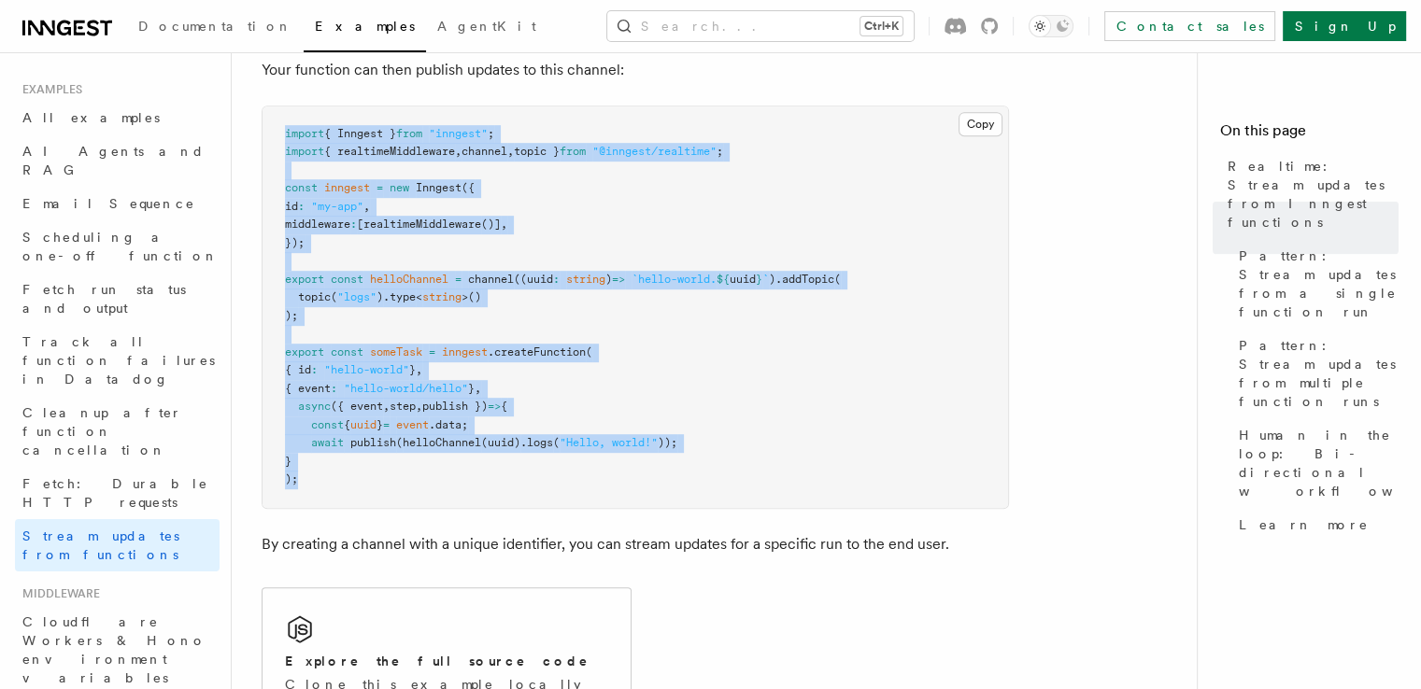
drag, startPoint x: 302, startPoint y: 481, endPoint x: 255, endPoint y: 120, distance: 364.5
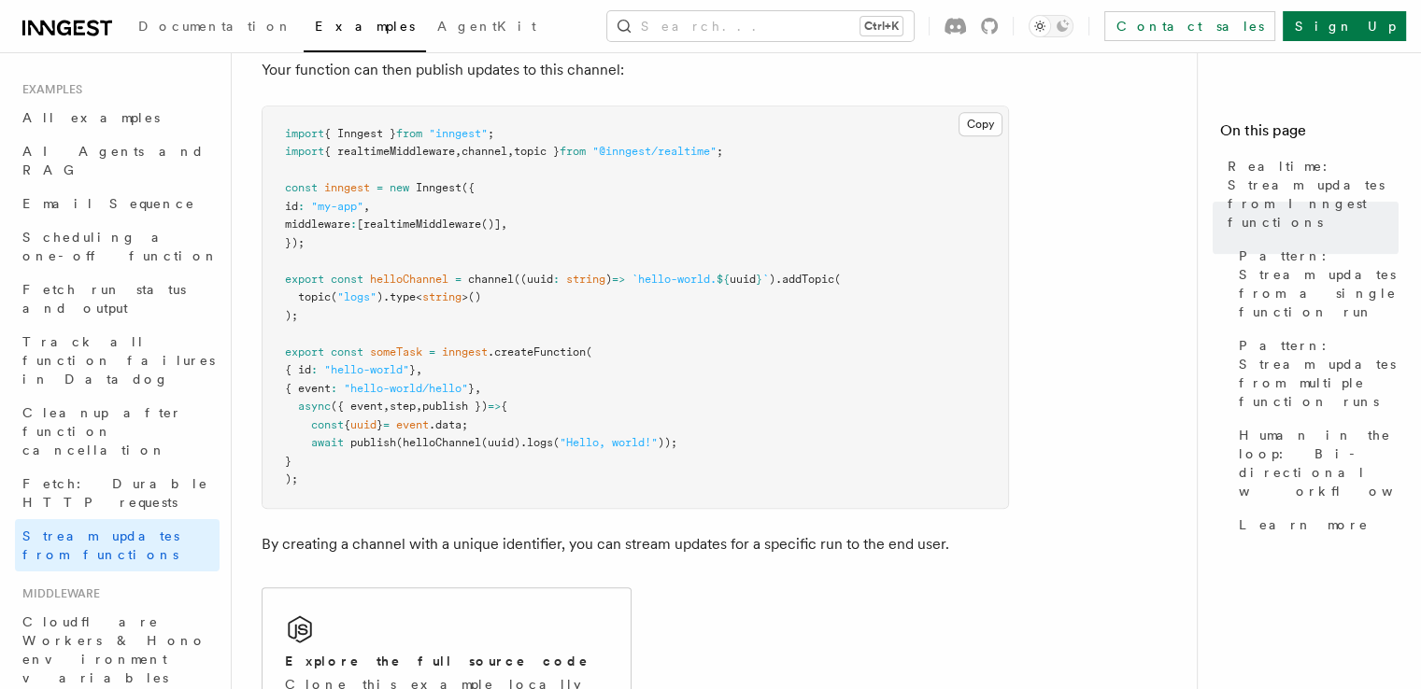
click at [54, 112] on span "All examples" at bounding box center [90, 117] width 137 height 15
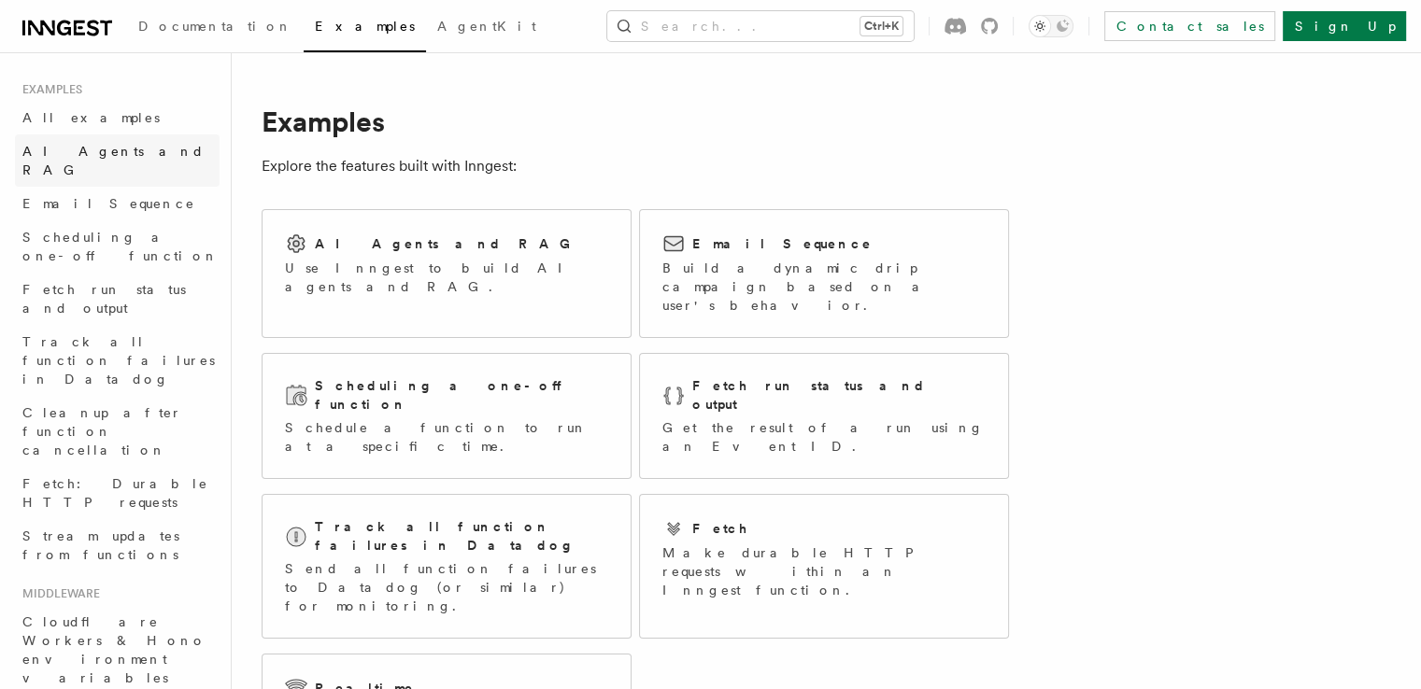
click at [93, 135] on link "AI Agents and RAG" at bounding box center [117, 161] width 205 height 52
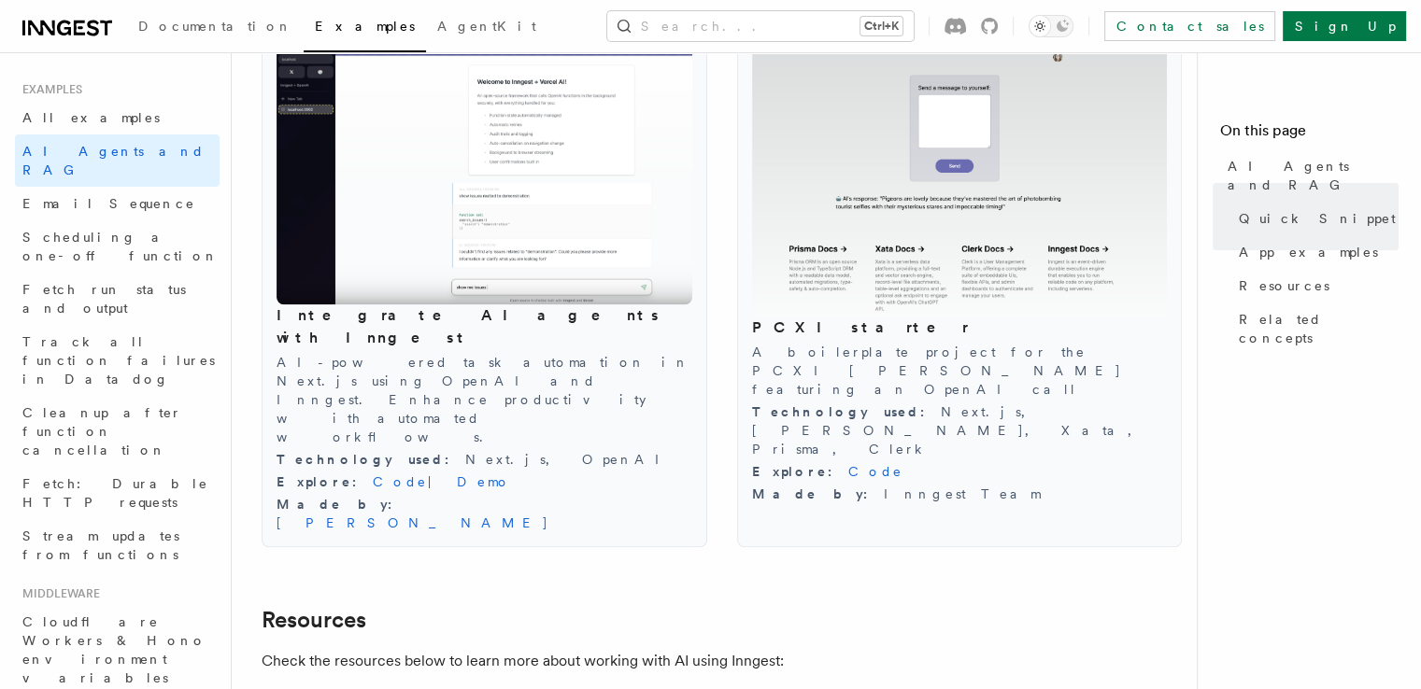
scroll to position [2107, 0]
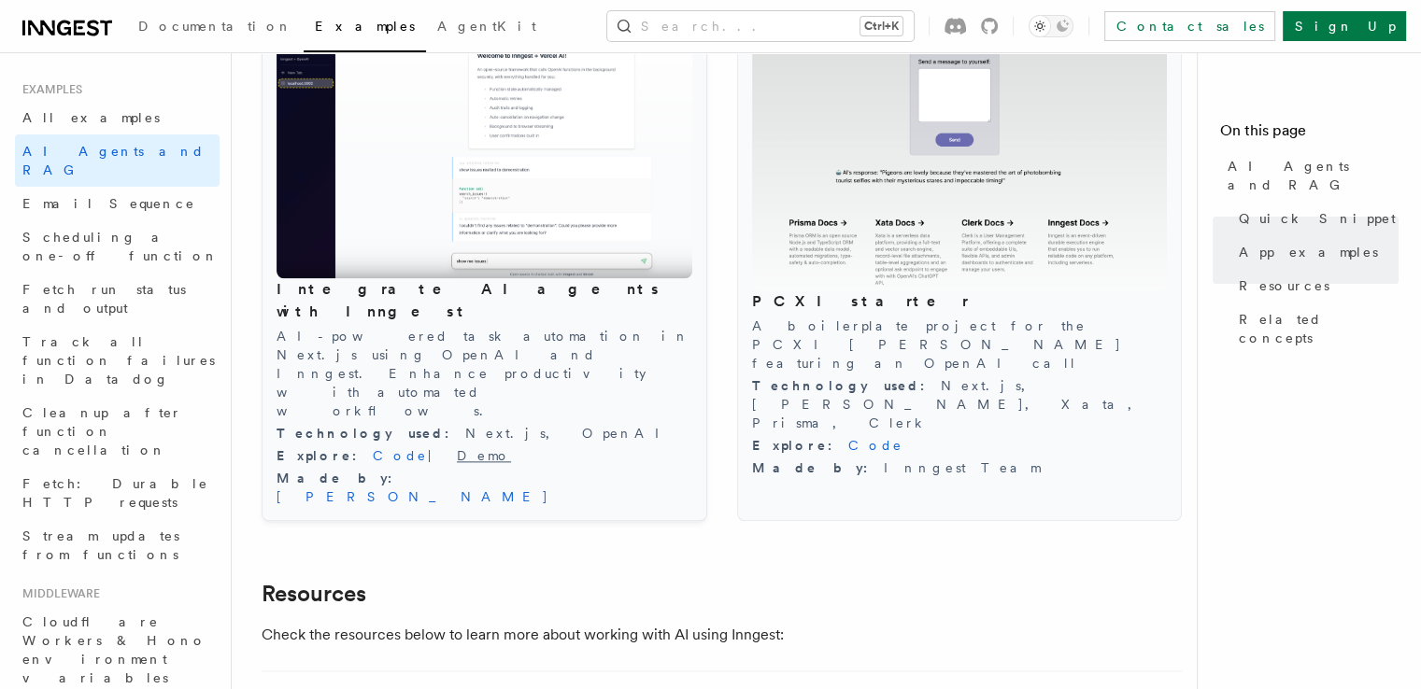
click at [457, 448] on link "Demo" at bounding box center [484, 455] width 54 height 15
click at [373, 448] on link "Code" at bounding box center [400, 455] width 55 height 15
